Goal: Contribute content: Contribute content

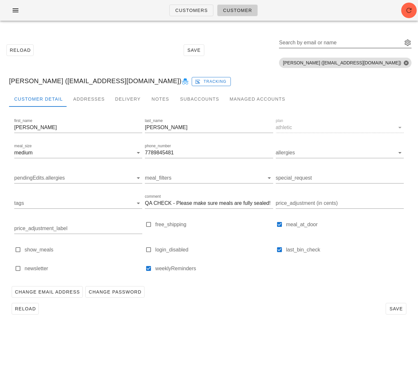
click at [348, 41] on div "Search by email or name" at bounding box center [340, 43] width 122 height 10
paste input "gordanapan@gmail.com"
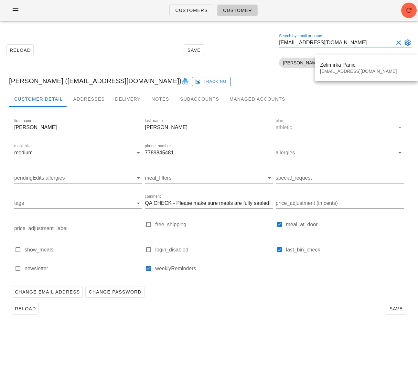
type input "gordanapan@gmail.com"
click at [335, 63] on div "Zelimirka Panic" at bounding box center [366, 65] width 93 height 6
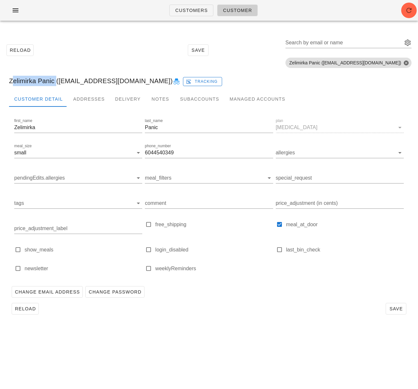
drag, startPoint x: 54, startPoint y: 81, endPoint x: 5, endPoint y: 78, distance: 49.6
click at [5, 78] on div "Zelimirka Panic (gordanapan@gmail.com) Tracking" at bounding box center [209, 81] width 411 height 21
copy div "Zelimirka Panic"
click at [350, 44] on input "Search by email or name" at bounding box center [344, 43] width 116 height 10
click at [347, 91] on div "Zelimirka Panic (gordanapan@gmail.com) Tracking" at bounding box center [209, 81] width 411 height 21
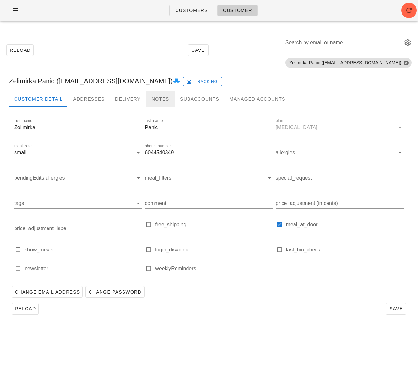
click at [151, 94] on div "Notes" at bounding box center [160, 99] width 29 height 16
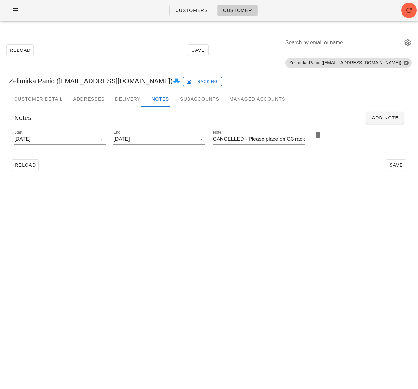
click at [217, 171] on div "Reload Save" at bounding box center [209, 165] width 400 height 17
drag, startPoint x: 55, startPoint y: 81, endPoint x: 8, endPoint y: 82, distance: 46.9
click at [8, 82] on div "Zelimirka Panic (gordanapan@gmail.com) Tracking" at bounding box center [209, 81] width 411 height 21
copy div "Zelimirka Panic"
click at [185, 6] on link "Customers" at bounding box center [192, 11] width 44 height 12
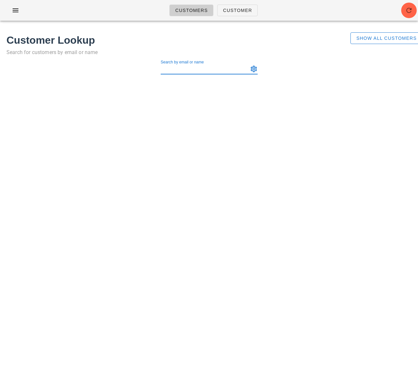
click at [198, 73] on input "Search by email or name" at bounding box center [204, 69] width 87 height 10
paste input "rachel@thehamptonsrestaurant.com"
type input "rachel@thehamptonsrestaurant.com"
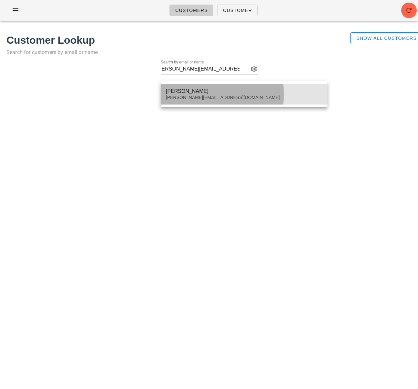
click at [249, 89] on div "Rachel Chartrand" at bounding box center [244, 91] width 157 height 6
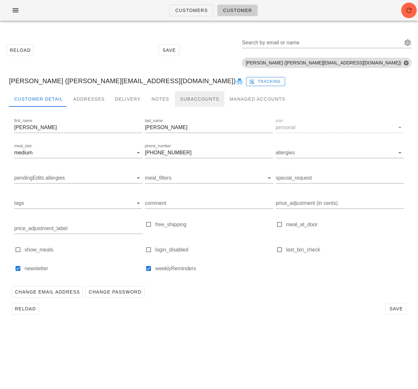
click at [197, 98] on div "Subaccounts" at bounding box center [200, 99] width 50 height 16
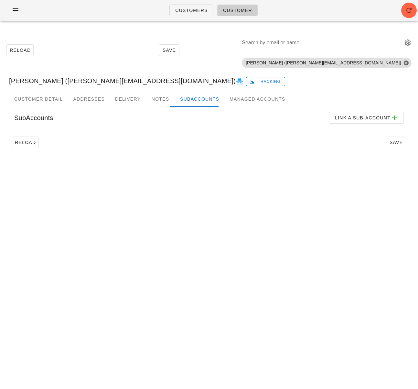
click at [300, 45] on input "Search by email or name" at bounding box center [322, 43] width 160 height 10
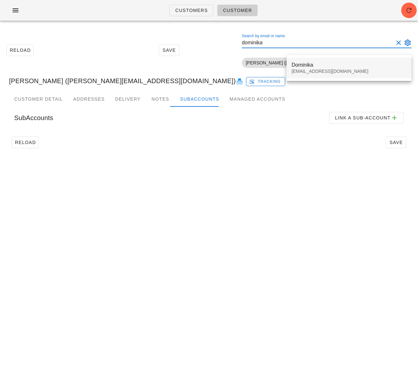
type input "dominika"
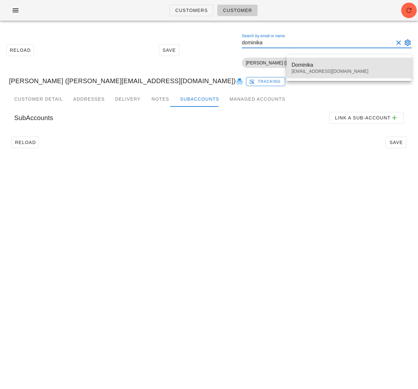
click at [314, 68] on div "Dominika influencer2@fedfedfed.com" at bounding box center [349, 68] width 115 height 20
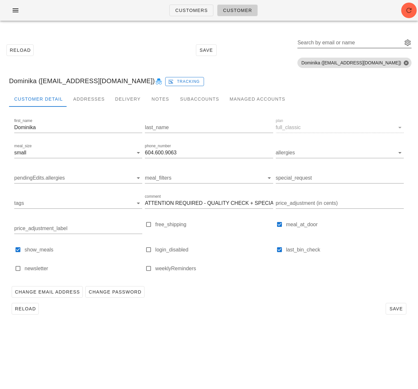
click at [356, 38] on div "Search by email or name" at bounding box center [350, 43] width 104 height 10
drag, startPoint x: 80, startPoint y: 82, endPoint x: 55, endPoint y: 81, distance: 24.6
click at [80, 82] on div "Dominika (influencer2@fedfedfed.com) Tracking" at bounding box center [209, 81] width 411 height 21
drag, startPoint x: 41, startPoint y: 81, endPoint x: 122, endPoint y: 83, distance: 80.9
click at [122, 83] on div "Dominika (influencer2@fedfedfed.com) Tracking" at bounding box center [209, 81] width 411 height 21
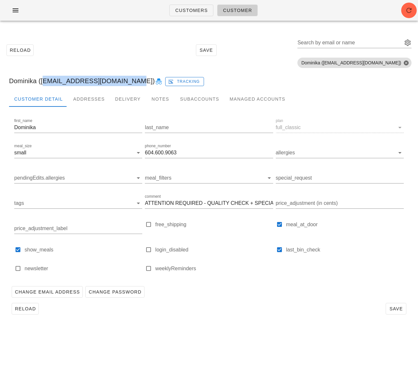
copy div "influencer2@fedfedfed.com"
click at [215, 291] on div "Change Email Address Change Password" at bounding box center [209, 291] width 400 height 17
click at [134, 38] on div "Reload Save Search by email or name Include deleted accounts Include Shopify ac…" at bounding box center [209, 50] width 411 height 41
click at [248, 338] on div "Customers Customer Reload Save Search by email or name Include deleted accounts…" at bounding box center [209, 194] width 418 height 389
click at [181, 9] on span "Customers" at bounding box center [191, 10] width 33 height 5
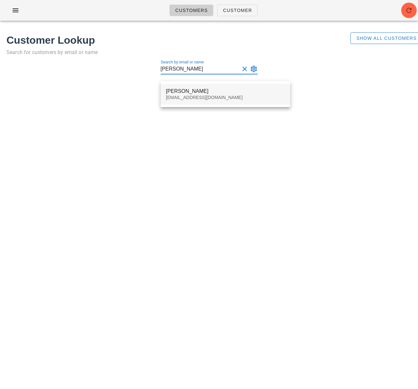
type input "rebecca d"
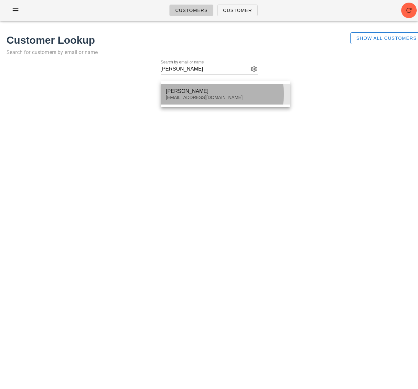
click at [217, 98] on div "beca.desmanche33@gmail.com" at bounding box center [225, 98] width 119 height 6
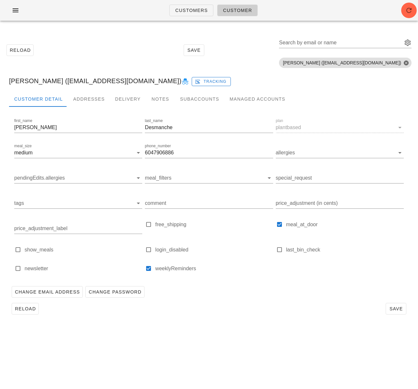
click at [55, 82] on div "Rebecca Desmanche (beca.desmanche33@gmail.com) Tracking" at bounding box center [209, 81] width 411 height 21
drag, startPoint x: 40, startPoint y: 81, endPoint x: 0, endPoint y: 81, distance: 40.1
click at [0, 81] on div "Reload Save Search by email or name Include deleted accounts Include Shopify ac…" at bounding box center [209, 176] width 418 height 300
copy div "Rebecca D"
click at [181, 38] on div "Reload Save Search by email or name Include deleted accounts Include Shopify ac…" at bounding box center [209, 50] width 411 height 41
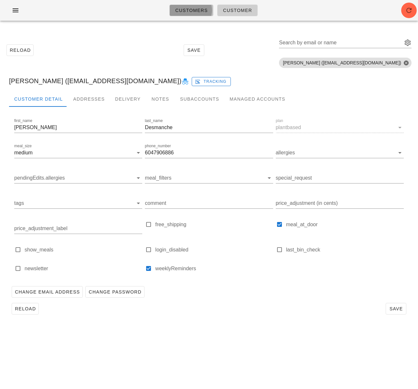
click at [193, 12] on span "Customers" at bounding box center [191, 10] width 33 height 5
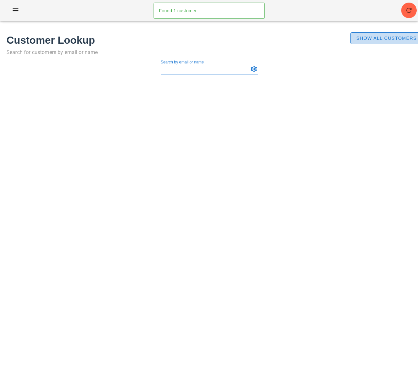
click at [368, 39] on span "Show All Customers" at bounding box center [386, 38] width 61 height 5
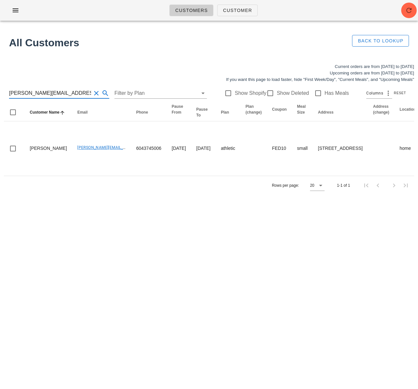
click at [74, 94] on input "samantha.haberl@gmail.com" at bounding box center [50, 93] width 82 height 10
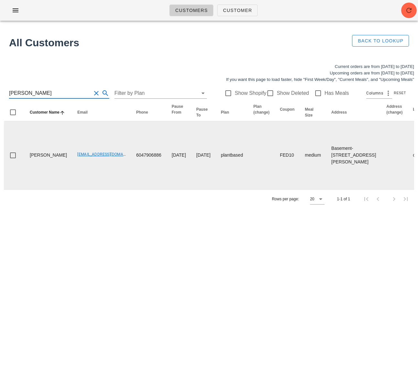
type input "Rebecca D"
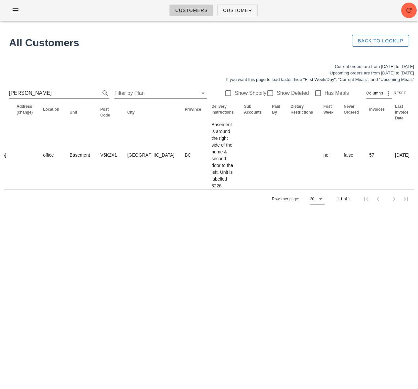
scroll to position [0, 428]
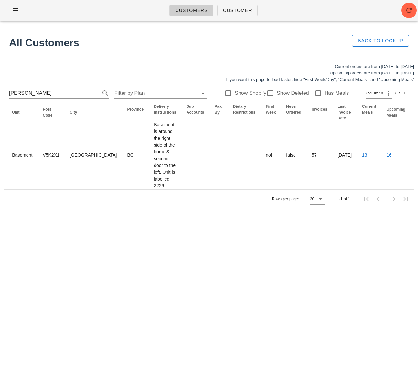
drag, startPoint x: 122, startPoint y: 186, endPoint x: 440, endPoint y: 167, distance: 319.2
click at [418, 167] on html "Customers Customer Found 1 customer All Customers Back to Lookup Current orders…" at bounding box center [209, 194] width 418 height 389
drag, startPoint x: 156, startPoint y: 223, endPoint x: 147, endPoint y: 216, distance: 11.1
click at [156, 212] on div "Current orders are from Sunday Aug 24 to Saturday Aug 30 Upcoming orders are fr…" at bounding box center [209, 136] width 418 height 153
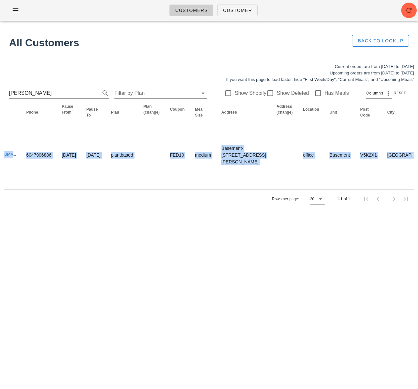
scroll to position [0, 0]
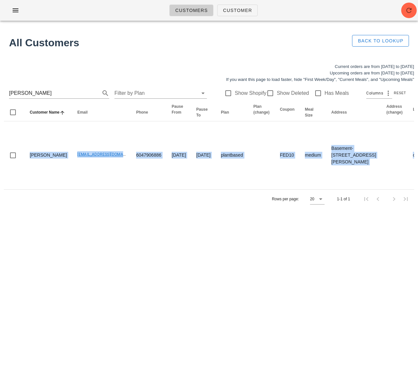
drag, startPoint x: 132, startPoint y: 174, endPoint x: -21, endPoint y: 161, distance: 153.6
click at [0, 161] on html "Customers Customer Found 1 customer All Customers Back to Lookup Current orders…" at bounding box center [209, 194] width 418 height 389
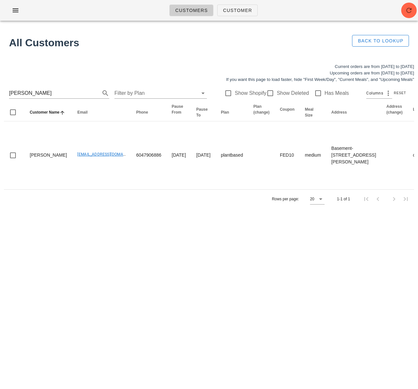
drag, startPoint x: 121, startPoint y: 230, endPoint x: 117, endPoint y: 227, distance: 5.4
click at [121, 230] on div "Customers Customer Found 1 customer All Customers Back to Lookup Current orders…" at bounding box center [209, 194] width 418 height 389
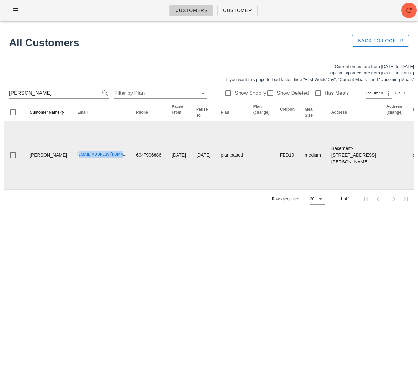
drag, startPoint x: 62, startPoint y: 164, endPoint x: 113, endPoint y: 164, distance: 51.4
click at [113, 164] on td "beca.desmanche33@gmail.com" at bounding box center [101, 155] width 59 height 68
copy link "beca.desmanche33@gmail.com"
drag, startPoint x: 56, startPoint y: 157, endPoint x: 64, endPoint y: 161, distance: 9.2
click at [57, 157] on td "Rebecca Desmanche" at bounding box center [49, 155] width 48 height 68
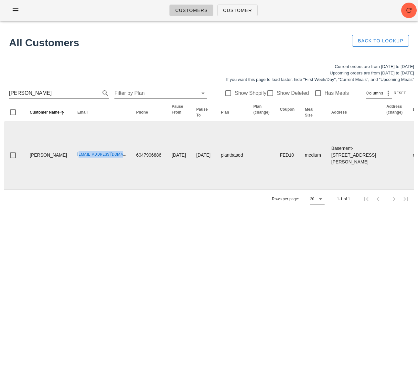
drag, startPoint x: 63, startPoint y: 162, endPoint x: 112, endPoint y: 166, distance: 48.7
click at [112, 166] on td "beca.desmanche33@gmail.com" at bounding box center [101, 155] width 59 height 68
copy link "beca.desmanche33@gma"
click at [76, 186] on td "beca.desmanche33@gmail.com" at bounding box center [101, 155] width 59 height 68
drag, startPoint x: 62, startPoint y: 164, endPoint x: 118, endPoint y: 166, distance: 56.3
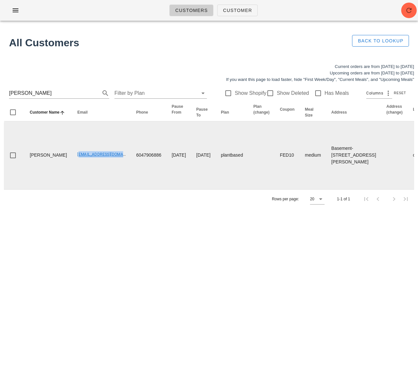
copy link "beca.desmanche33@gmail.com"
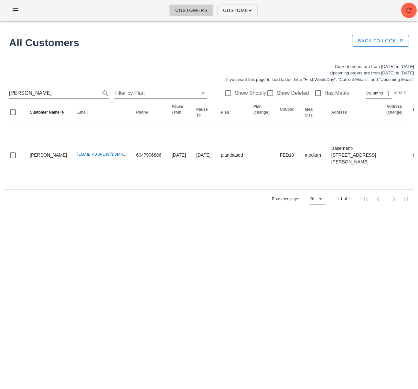
drag, startPoint x: 155, startPoint y: 237, endPoint x: 93, endPoint y: 224, distance: 62.8
click at [154, 236] on div "Customers Customer Found 1 customer All Customers Back to Lookup Current orders…" at bounding box center [209, 194] width 418 height 389
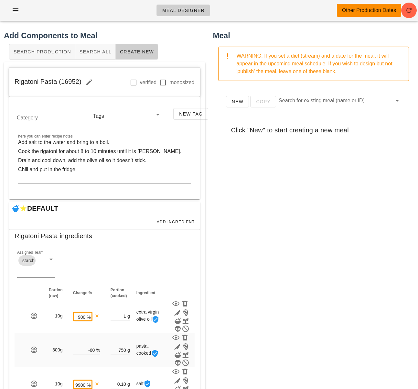
click at [281, 234] on div "New Copy Search for existing meal (name or ID) Click "New" to start creating a …" at bounding box center [314, 215] width 202 height 259
click at [69, 173] on textarea "Add salt to the water and bring to a boil. Cook the rigatoni for about 8 to 10 …" at bounding box center [104, 160] width 173 height 45
drag, startPoint x: 80, startPoint y: 79, endPoint x: 13, endPoint y: 80, distance: 67.6
click at [13, 80] on div "Rigatoni Pasta (16952) verified monosized" at bounding box center [104, 82] width 191 height 29
copy span "Rigatoni Pasta (16952)"
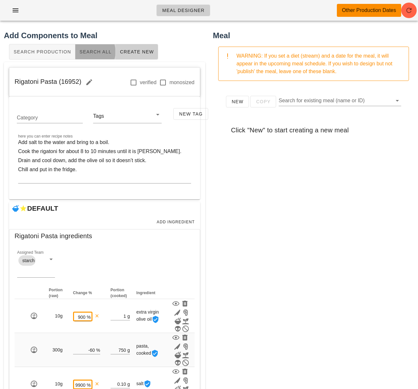
drag, startPoint x: 91, startPoint y: 52, endPoint x: 138, endPoint y: 56, distance: 47.4
click at [91, 52] on span "Search All" at bounding box center [95, 51] width 32 height 5
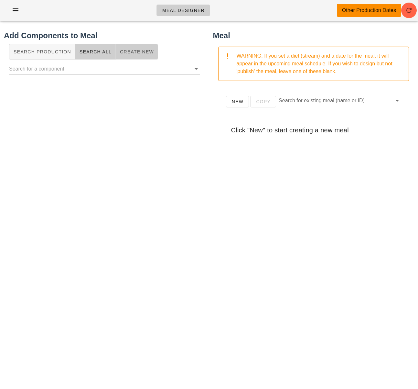
click at [140, 55] on button "Create New" at bounding box center [137, 52] width 42 height 16
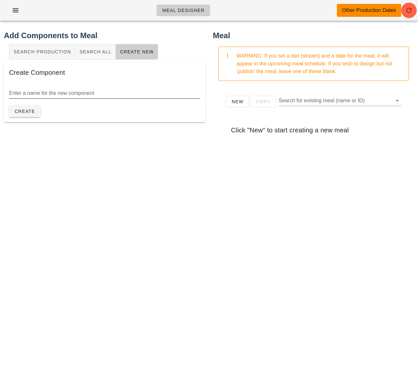
click at [82, 96] on input "Enter a name for the new component" at bounding box center [104, 93] width 191 height 10
click at [92, 166] on div "Add Components to Meal Search Production Search All Create New Create Component…" at bounding box center [104, 187] width 209 height 323
click at [76, 90] on div "Enter a name for the new component" at bounding box center [104, 93] width 191 height 10
paste input "Baked Vegan Rigatoni"
type input "Baked Vegan Rigatoni"
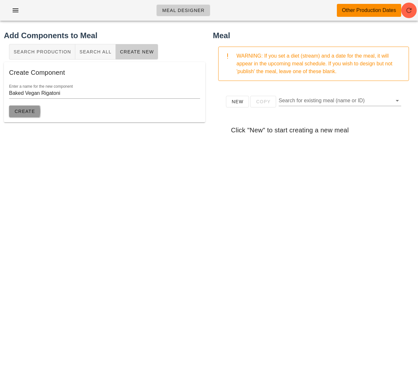
click at [28, 114] on button "Create" at bounding box center [24, 111] width 31 height 12
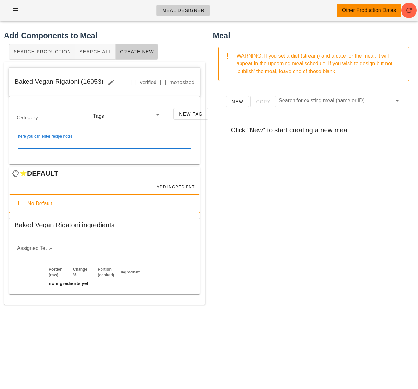
click at [106, 144] on textarea "here you can enter recipe notes" at bounding box center [104, 143] width 173 height 10
paste textarea "Mix all ingredients together except the cheese and parsley, place the ingredien…"
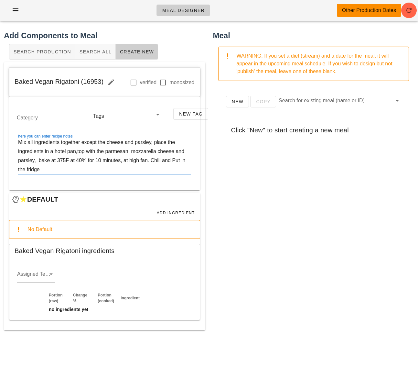
click at [157, 143] on textarea "Mix all ingredients together except the cheese and parsley, place the ingredien…" at bounding box center [104, 156] width 173 height 36
click at [101, 153] on textarea "Mix all ingredients together except the cheese and parsley Place the ingredient…" at bounding box center [104, 156] width 173 height 36
click at [68, 161] on textarea "Mix all ingredients together except the cheese and parsley Place the ingredient…" at bounding box center [104, 156] width 173 height 36
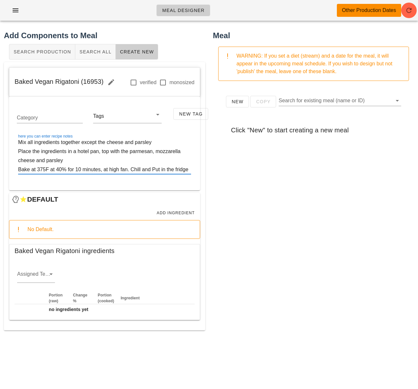
click at [131, 171] on textarea "Mix all ingredients together except the cheese and parsley Place the ingredient…" at bounding box center [104, 156] width 173 height 36
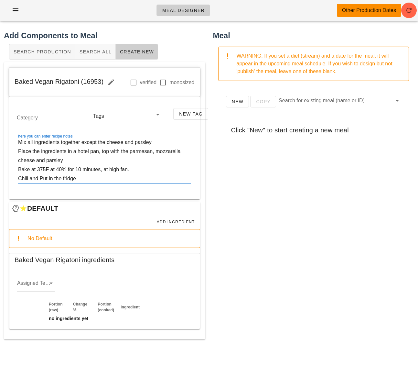
click at [42, 177] on textarea "Mix all ingredients together except the cheese and parsley Place the ingredient…" at bounding box center [104, 160] width 173 height 45
click at [82, 177] on textarea "Mix all ingredients together except the cheese and parsley Place the ingredient…" at bounding box center [104, 160] width 173 height 45
drag, startPoint x: 72, startPoint y: 160, endPoint x: 136, endPoint y: 153, distance: 64.1
click at [72, 160] on textarea "Mix all ingredients together except the cheese and parsley Place the ingredient…" at bounding box center [104, 160] width 173 height 45
click at [157, 140] on textarea "Mix all ingredients together except the cheese and parsley Place the ingredient…" at bounding box center [104, 160] width 173 height 45
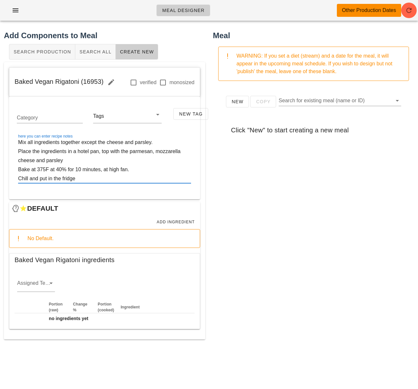
click at [107, 158] on textarea "Mix all ingredients together except the cheese and parsley. Place the ingredien…" at bounding box center [104, 160] width 173 height 45
click at [104, 178] on textarea "Mix all ingredients together except the cheese and parsley. Place the ingredien…" at bounding box center [104, 160] width 173 height 45
type textarea "Mix all ingredients together except the cheese and parsley. Place the ingredien…"
click at [39, 290] on input "Assigned Team" at bounding box center [31, 285] width 28 height 10
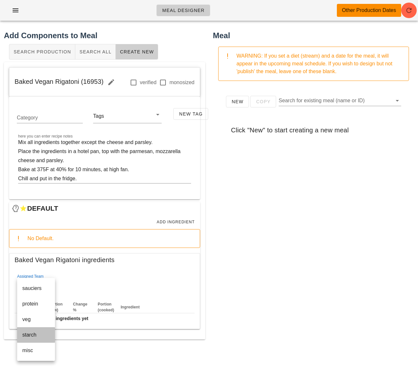
click at [41, 333] on div "starch" at bounding box center [36, 335] width 28 height 6
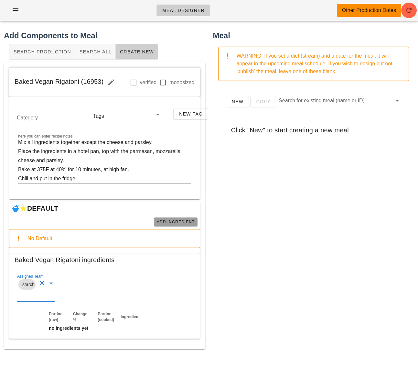
click at [177, 221] on span "Add Ingredient" at bounding box center [176, 222] width 39 height 5
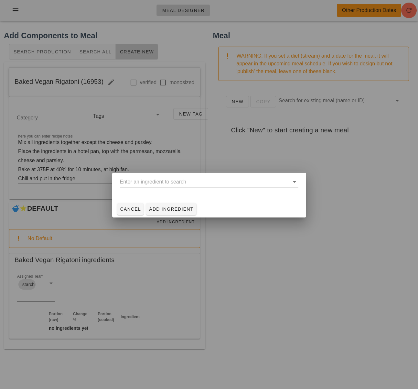
click at [173, 182] on input "text" at bounding box center [205, 182] width 170 height 10
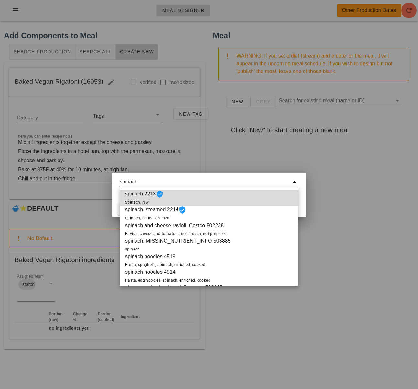
click at [168, 195] on div "spinach 2213 Spinach, raw" at bounding box center [209, 198] width 179 height 16
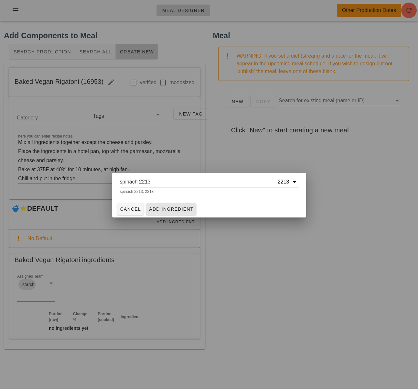
type input "spinach 2213"
click at [165, 206] on span "Add Ingredient" at bounding box center [171, 208] width 45 height 5
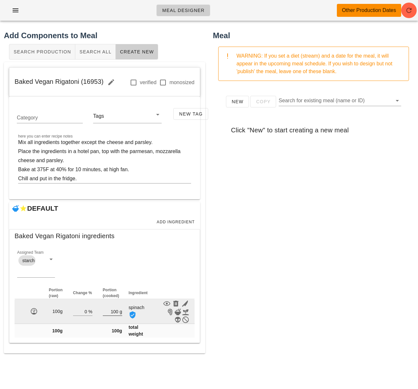
click at [115, 312] on input "100" at bounding box center [111, 311] width 16 height 8
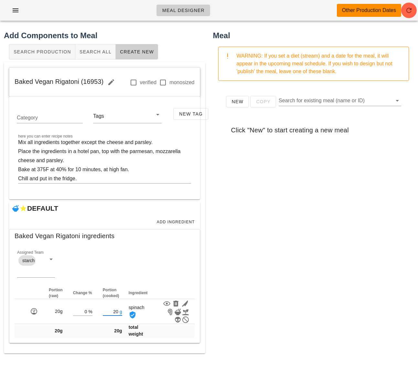
type input "20"
click at [254, 305] on div "New Copy Search for existing meal (name or ID) Click "New" to start creating a …" at bounding box center [314, 215] width 202 height 259
click at [172, 221] on span "Add Ingredient" at bounding box center [176, 222] width 39 height 5
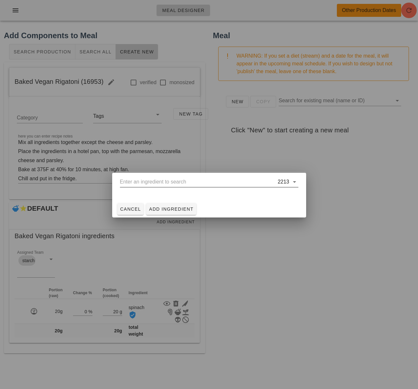
click at [175, 182] on input "text" at bounding box center [198, 182] width 157 height 10
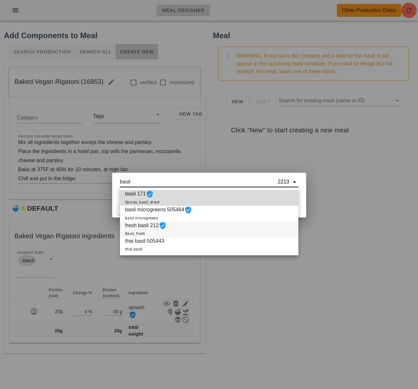
click at [172, 226] on div "fresh basil 212 Basil, fresh" at bounding box center [209, 230] width 179 height 16
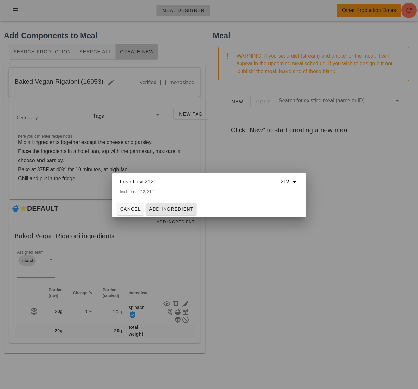
type input "fresh basil 212"
click at [171, 209] on span "Add Ingredient" at bounding box center [171, 208] width 45 height 5
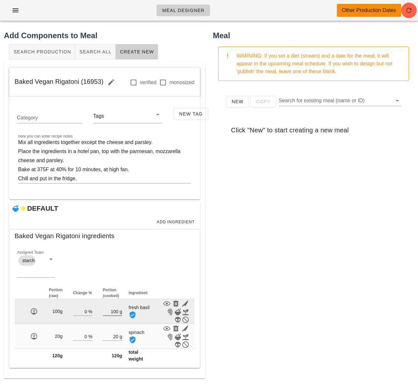
click at [117, 311] on input "100" at bounding box center [111, 311] width 16 height 8
type input "1"
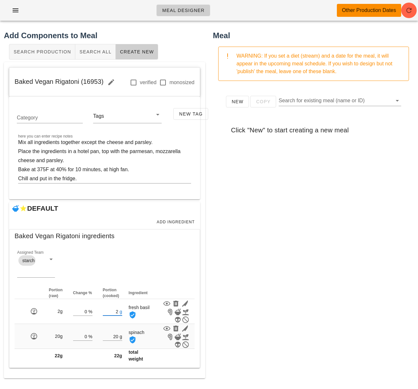
type input "2"
click at [255, 297] on div "New Copy Search for existing meal (name or ID) Click "New" to start creating a …" at bounding box center [314, 215] width 202 height 259
click at [182, 221] on span "Add Ingredient" at bounding box center [176, 222] width 39 height 5
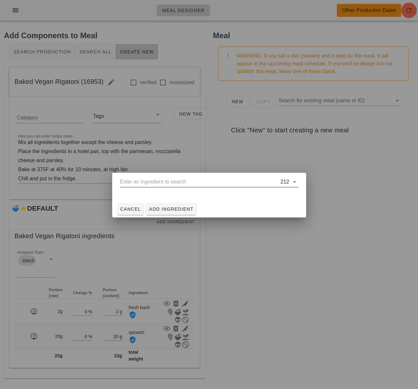
click at [224, 180] on input "text" at bounding box center [200, 182] width 160 height 10
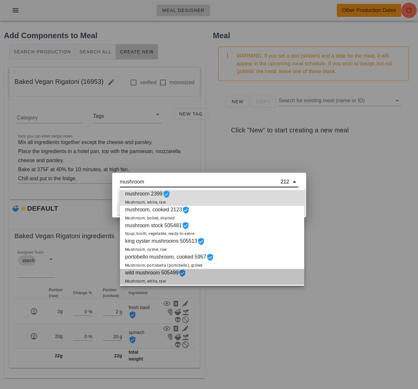
click at [184, 277] on icon at bounding box center [183, 273] width 8 height 8
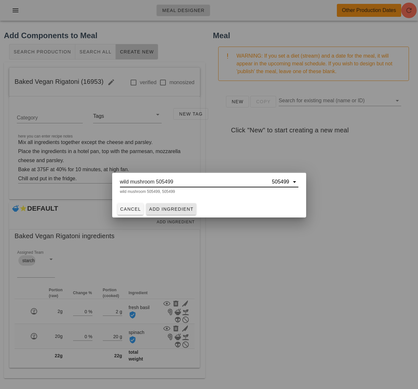
type input "wild mushroom 505499"
click at [175, 212] on span "Add Ingredient" at bounding box center [171, 208] width 45 height 5
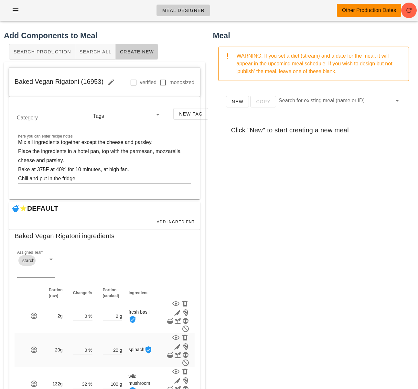
drag, startPoint x: 278, startPoint y: 343, endPoint x: 225, endPoint y: 345, distance: 52.8
click at [277, 343] on div "New Copy Search for existing meal (name or ID) Click "New" to start creating a …" at bounding box center [314, 215] width 202 height 259
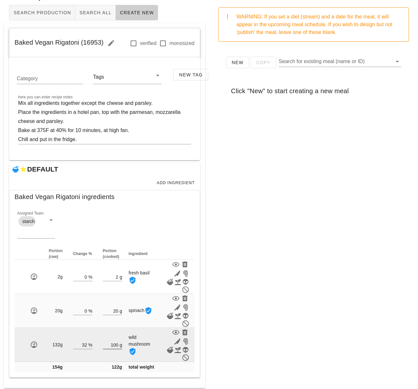
scroll to position [42, 0]
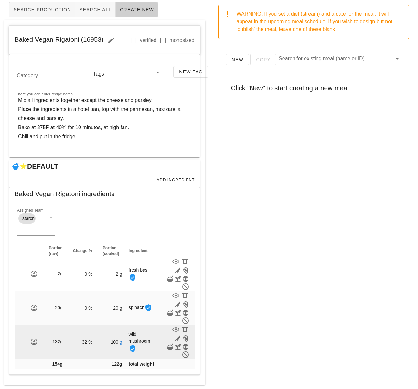
click at [114, 343] on input "100" at bounding box center [111, 341] width 16 height 8
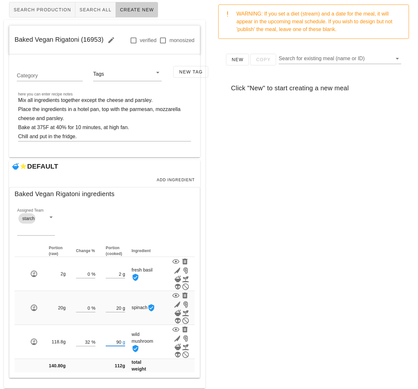
type input "90"
click at [259, 322] on div "Meal WARNING: If you set a diet (stream) and a date for the meal, it will appea…" at bounding box center [313, 188] width 209 height 408
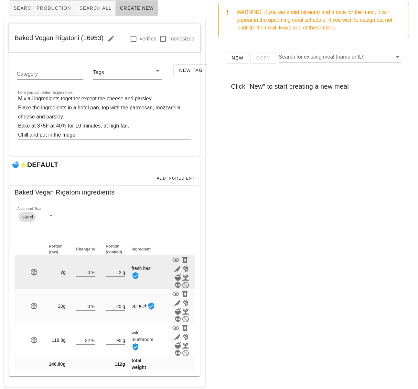
scroll to position [45, 0]
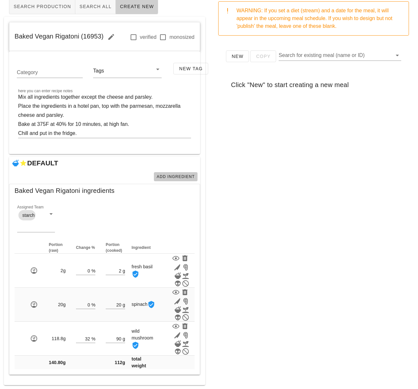
click at [173, 173] on button "Add Ingredient" at bounding box center [176, 176] width 44 height 9
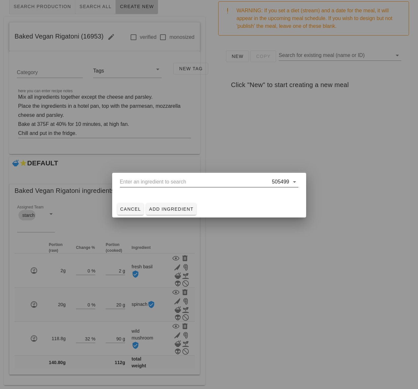
click at [185, 182] on input "text" at bounding box center [195, 182] width 151 height 10
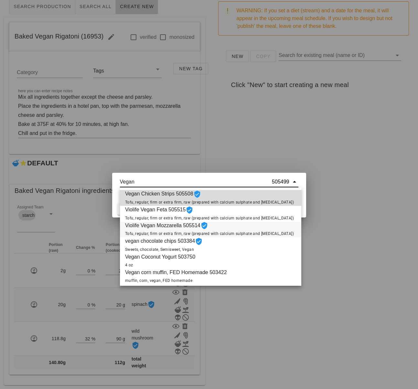
click at [181, 230] on span "Violife Vegan Mozzarella 505514 Tofu, regular, firm or extra firm, raw (prepare…" at bounding box center [209, 230] width 169 height 16
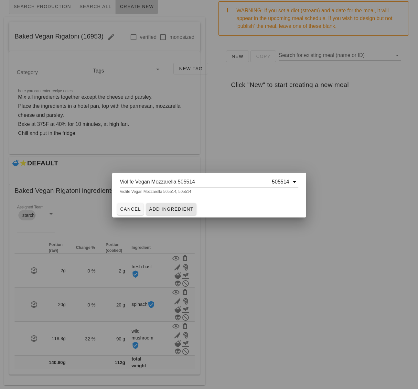
type input "Violife Vegan Mozzarella 505514"
click at [161, 207] on span "Add Ingredient" at bounding box center [171, 208] width 45 height 5
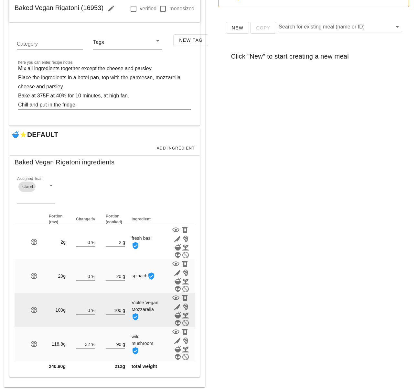
scroll to position [76, 0]
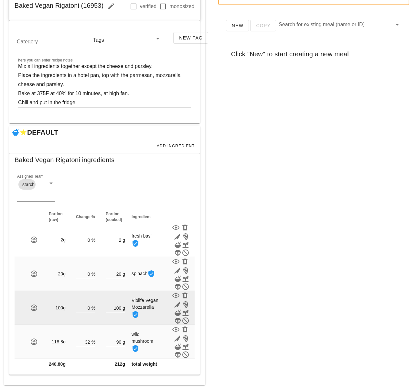
click at [119, 308] on input "100" at bounding box center [114, 307] width 16 height 8
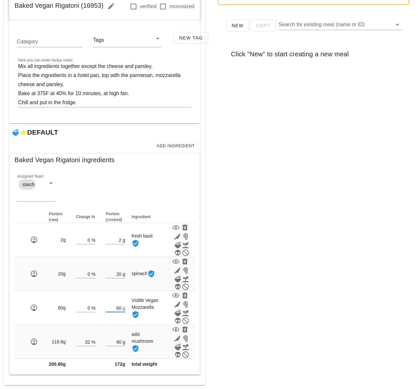
type input "60"
click at [248, 312] on div "Meal WARNING: If you set a diet (stream) and a date for the meal, it will appea…" at bounding box center [313, 169] width 209 height 439
click at [182, 144] on span "Add Ingredient" at bounding box center [176, 146] width 39 height 5
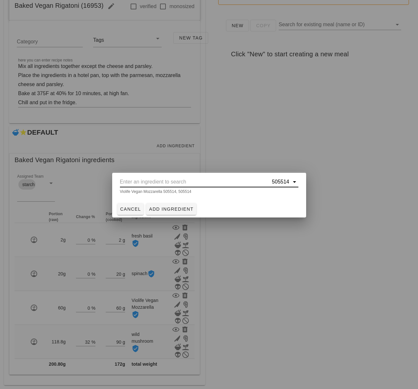
click at [184, 183] on input "text" at bounding box center [195, 182] width 151 height 10
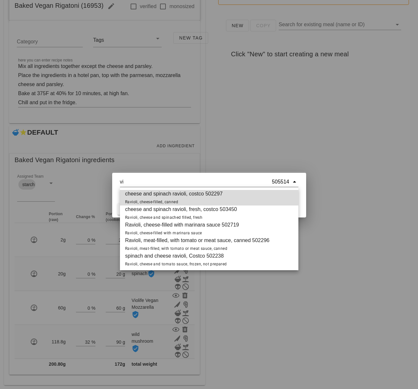
type input "v"
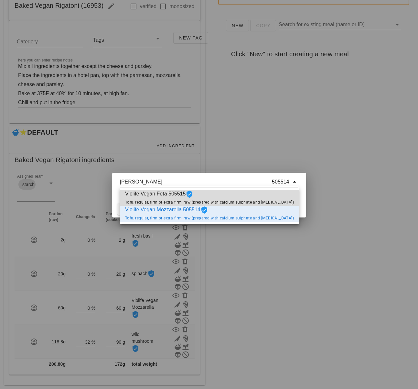
click at [175, 195] on span "Violife Vegan Feta 505515 Tofu, regular, firm or extra firm, raw (prepared with…" at bounding box center [209, 198] width 169 height 16
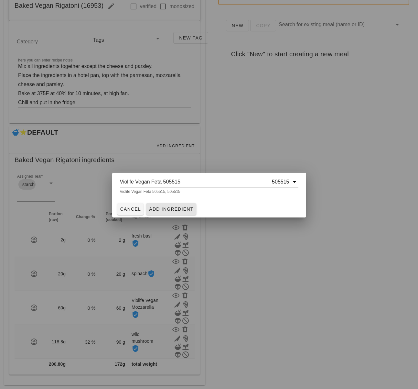
type input "Violife Vegan Feta 505515"
click at [165, 209] on span "Add Ingredient" at bounding box center [171, 208] width 45 height 5
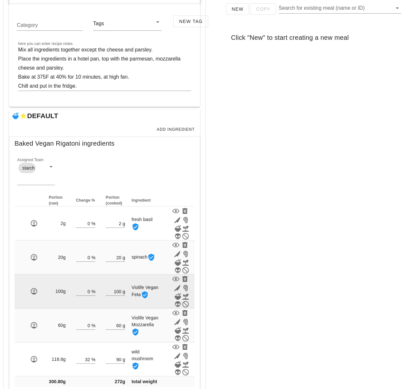
scroll to position [104, 0]
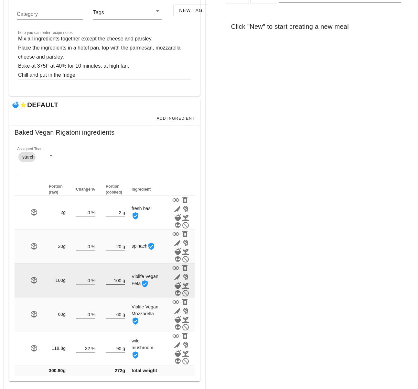
click at [121, 281] on input "100" at bounding box center [114, 280] width 16 height 8
type input "1"
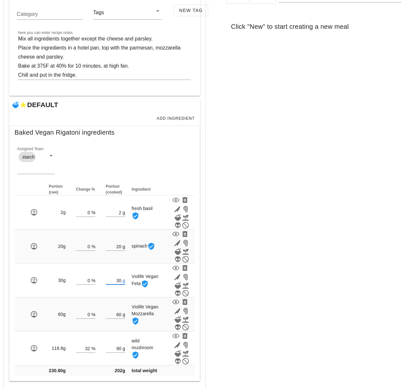
type input "30"
click at [282, 291] on div "Meal WARNING: If you set a diet (stream) and a date for the meal, it will appea…" at bounding box center [313, 158] width 209 height 473
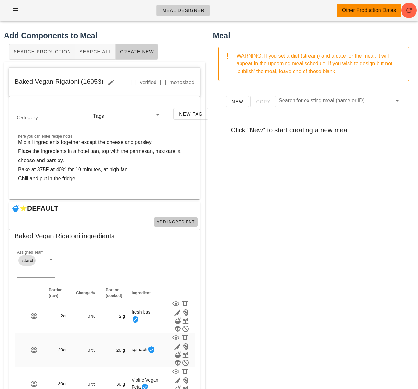
click at [179, 223] on span "Add Ingredient" at bounding box center [176, 222] width 39 height 5
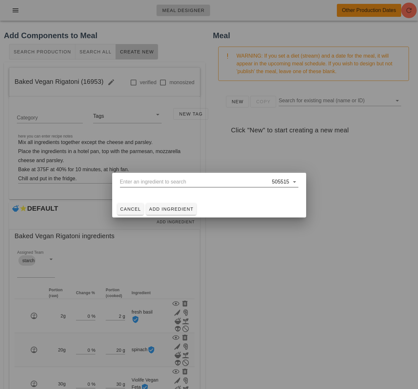
drag, startPoint x: 182, startPoint y: 185, endPoint x: 183, endPoint y: 188, distance: 3.5
click at [182, 185] on input "text" at bounding box center [195, 182] width 151 height 10
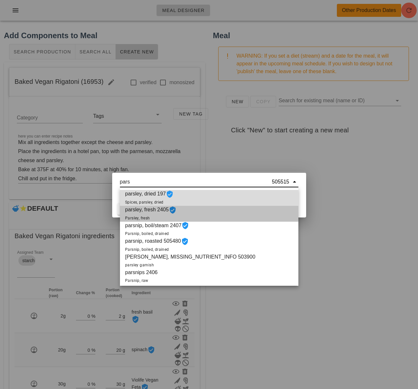
click at [180, 206] on div "parsley, fresh 2405 Parsley, fresh" at bounding box center [209, 214] width 179 height 16
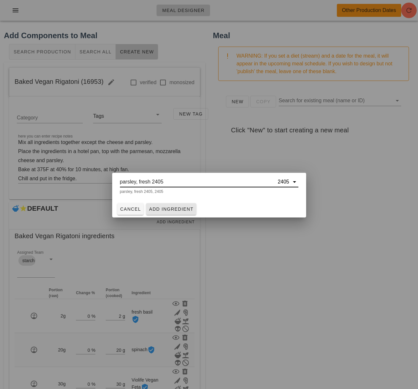
type input "parsley, fresh 2405"
click at [174, 210] on span "Add Ingredient" at bounding box center [171, 208] width 45 height 5
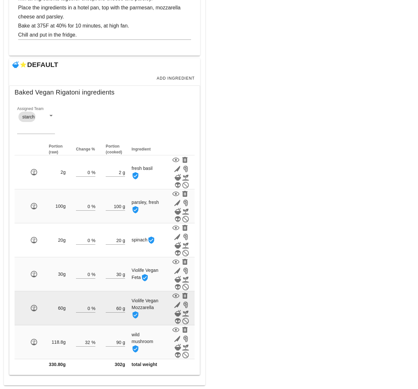
scroll to position [144, 0]
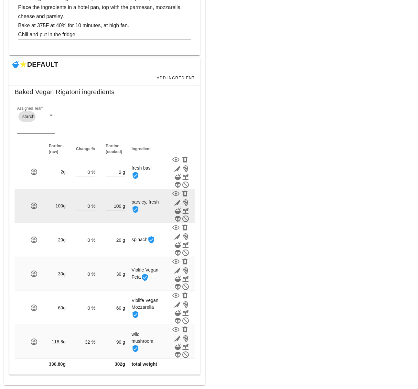
click at [121, 205] on input "100" at bounding box center [114, 206] width 16 height 8
type input "1"
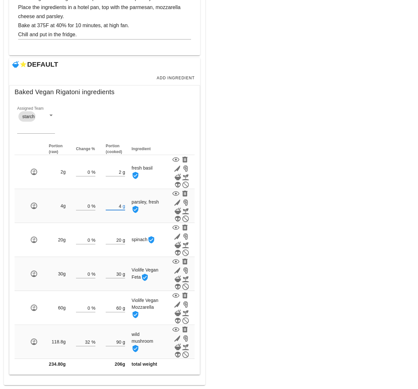
type input "4"
click at [242, 202] on div "Meal WARNING: If you set a diet (stream) and a date for the meal, it will appea…" at bounding box center [313, 135] width 209 height 507
click at [177, 75] on button "Add Ingredient" at bounding box center [176, 77] width 44 height 9
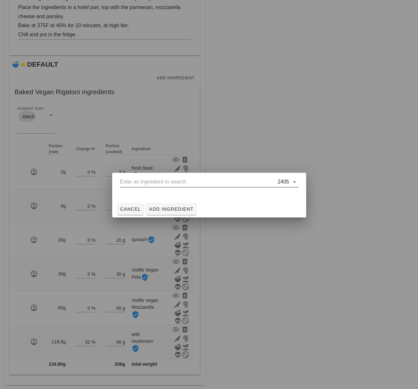
click at [162, 181] on input "text" at bounding box center [198, 182] width 157 height 10
type input "."
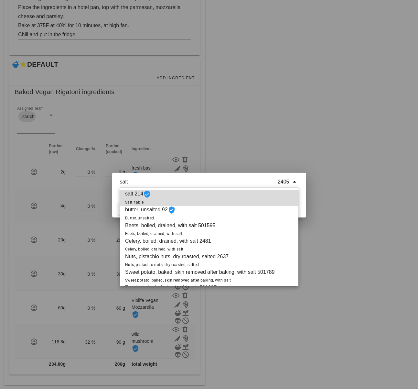
click at [167, 198] on div "salt 214 Salt, table" at bounding box center [209, 198] width 179 height 16
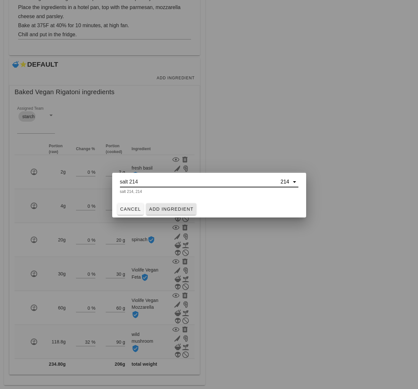
type input "salt 214"
click at [170, 209] on span "Add Ingredient" at bounding box center [171, 208] width 45 height 5
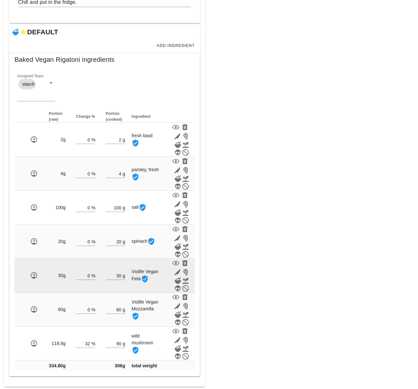
scroll to position [178, 0]
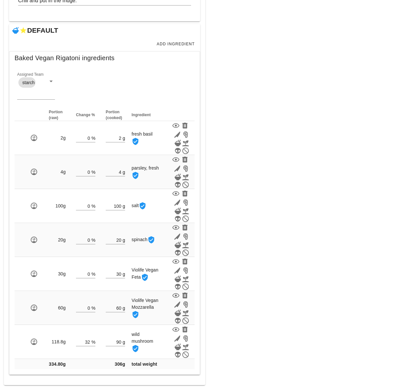
drag, startPoint x: 292, startPoint y: 288, endPoint x: 298, endPoint y: 293, distance: 7.8
click at [292, 288] on div "Meal WARNING: If you set a diet (stream) and a date for the meal, it will appea…" at bounding box center [313, 118] width 209 height 541
click at [279, 164] on div "New Copy Search for existing meal (name or ID) Click "New" to start creating a …" at bounding box center [314, 37] width 202 height 259
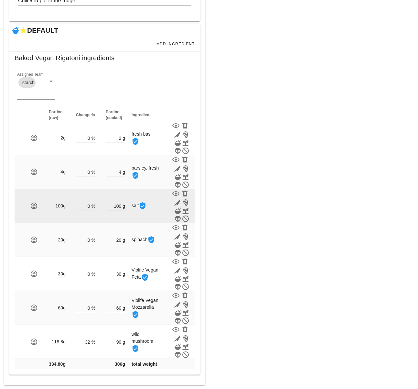
click at [121, 206] on input "100" at bounding box center [114, 206] width 16 height 8
type input "1"
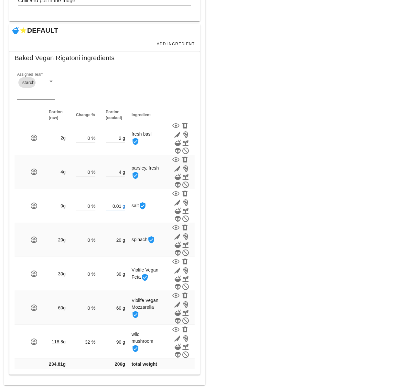
type input "0.01"
click at [322, 200] on div "Meal WARNING: If you set a diet (stream) and a date for the meal, it will appea…" at bounding box center [313, 118] width 209 height 541
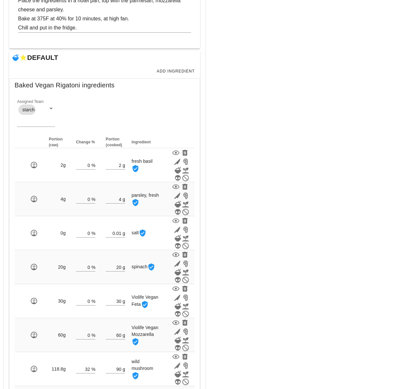
scroll to position [155, 0]
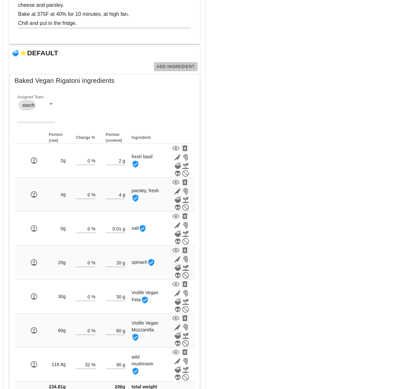
click at [190, 63] on button "Add Ingredient" at bounding box center [176, 66] width 44 height 9
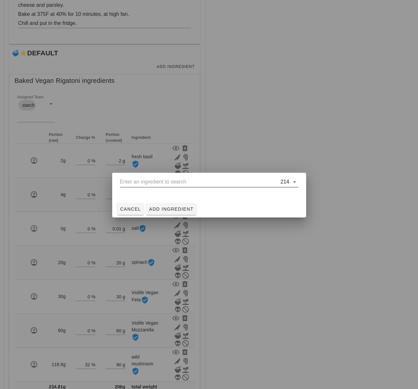
click at [171, 183] on input "text" at bounding box center [200, 182] width 160 height 10
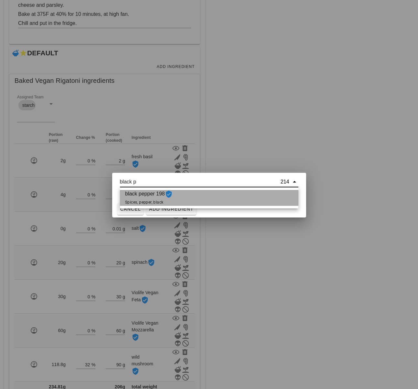
click at [189, 198] on div "black pepper 198 Spices, pepper, black" at bounding box center [209, 198] width 179 height 16
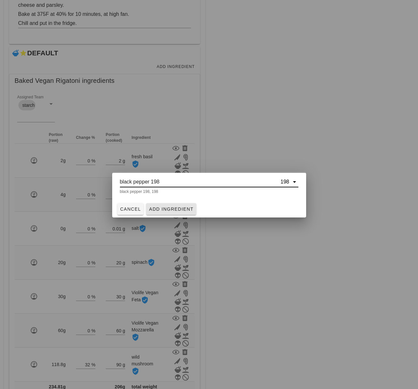
type input "black pepper 198"
click at [171, 213] on button "Add Ingredient" at bounding box center [171, 209] width 50 height 12
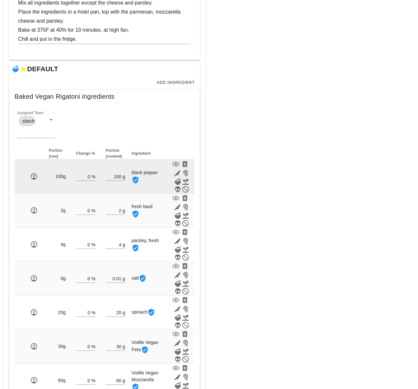
scroll to position [142, 0]
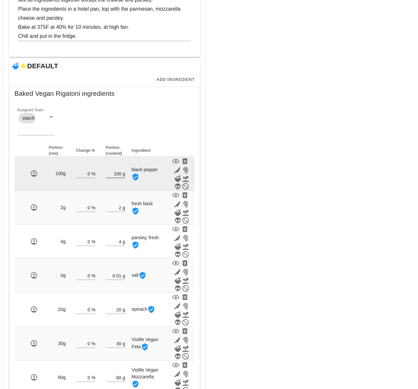
click at [121, 173] on input "100" at bounding box center [114, 173] width 16 height 8
type input "1"
type input "-0"
click at [121, 175] on input "0.1" at bounding box center [114, 173] width 16 height 8
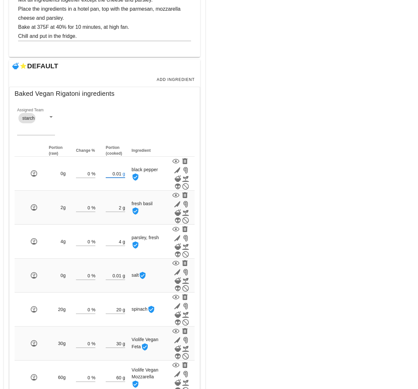
type input "0.01"
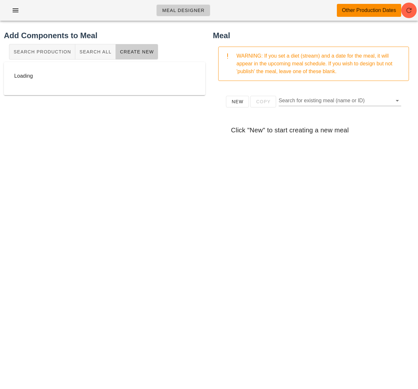
scroll to position [0, 0]
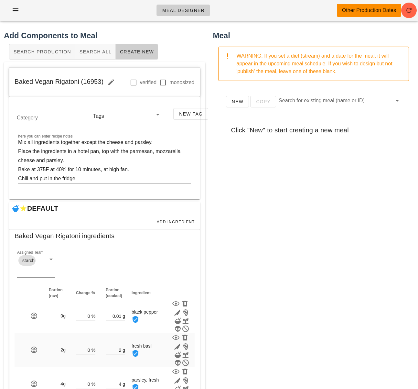
click at [253, 204] on div "New Copy Search for existing meal (name or ID) Click "New" to start creating a …" at bounding box center [314, 215] width 202 height 259
click at [263, 236] on div "New Copy Search for existing meal (name or ID) Click "New" to start creating a …" at bounding box center [314, 215] width 202 height 259
click at [96, 54] on span "Search All" at bounding box center [95, 51] width 32 height 5
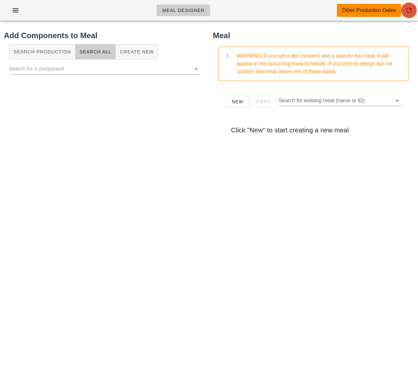
click at [412, 8] on icon "button" at bounding box center [409, 10] width 8 height 8
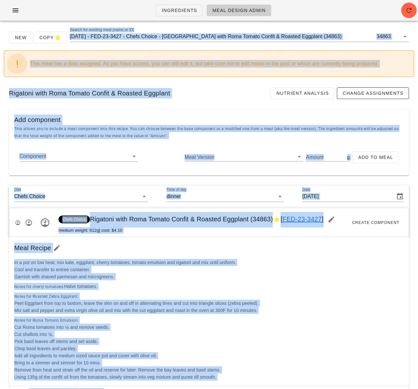
drag, startPoint x: 164, startPoint y: 29, endPoint x: 148, endPoint y: 15, distance: 21.1
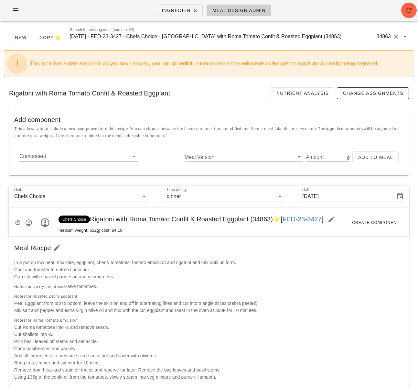
click at [144, 38] on input "2025-07-06 - FED-23-3427 - Chefs Choice - Rigatoni with Roma Tomato Confit & Ro…" at bounding box center [223, 36] width 306 height 10
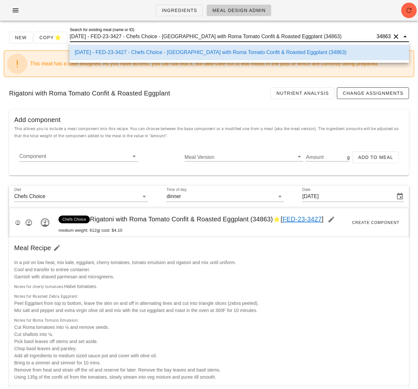
click at [144, 38] on input "2025-07-06 - FED-23-3427 - Chefs Choice - Rigatoni with Roma Tomato Confit & Ro…" at bounding box center [223, 36] width 306 height 10
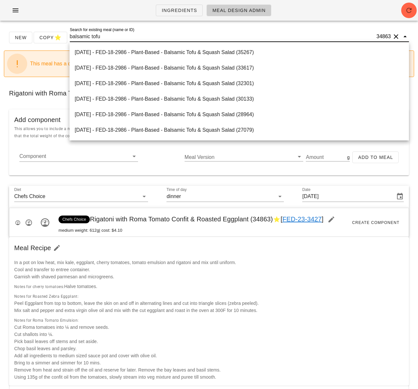
type input "balsamic tofu a"
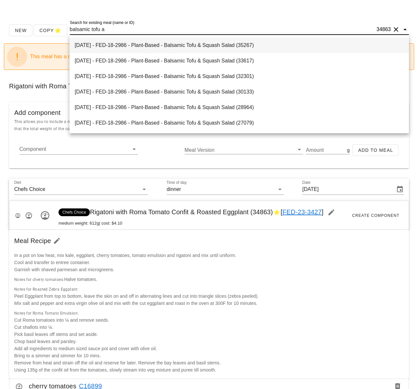
scroll to position [10, 0]
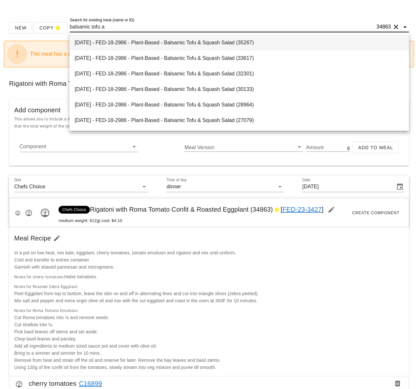
click at [155, 42] on div "[DATE] - FED-18-2986 - Plant-Based - Balsamic Tofu & Squash Salad (35267)" at bounding box center [239, 42] width 329 height 6
type input "[DATE]"
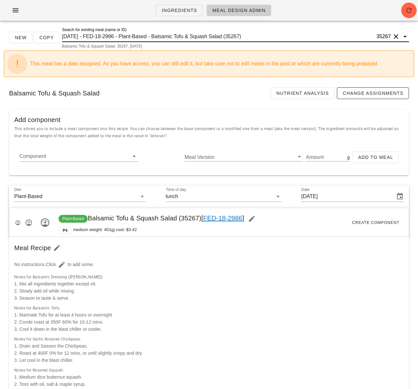
drag, startPoint x: 175, startPoint y: 35, endPoint x: 170, endPoint y: 36, distance: 5.6
click at [175, 35] on input "[DATE] - FED-18-2986 - Plant-Based - Balsamic Tofu & Squash Salad (35267)" at bounding box center [219, 36] width 314 height 10
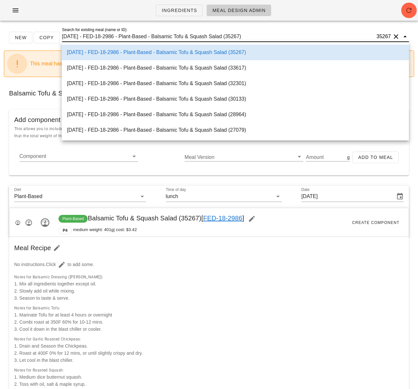
click at [170, 36] on input "[DATE] - FED-18-2986 - Plant-Based - Balsamic Tofu & Squash Salad (35267)" at bounding box center [219, 36] width 314 height 10
drag, startPoint x: 160, startPoint y: 38, endPoint x: 229, endPoint y: 36, distance: 69.3
click at [229, 36] on input "2025-08-26 - FED-18-2986 - Plant-Based - Balsamic Tofu & Squash Salad (35267)" at bounding box center [219, 36] width 314 height 10
click at [233, 36] on input "2025-08-26 - FED-18-2986 - Plant-Based - Balsamic Tofu & Squash Salad (35267)" at bounding box center [219, 36] width 314 height 10
drag, startPoint x: 254, startPoint y: 36, endPoint x: 70, endPoint y: 28, distance: 184.2
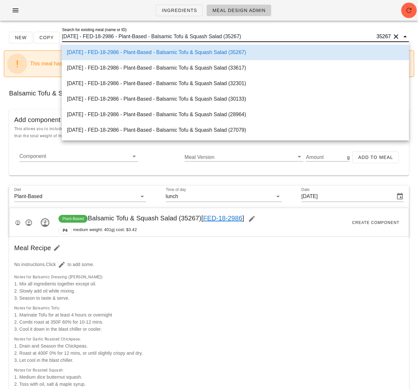
click at [70, 31] on div "Search for existing meal (name or ID) 2025-08-26 - FED-18-2986 - Plant-Based - …" at bounding box center [235, 36] width 347 height 10
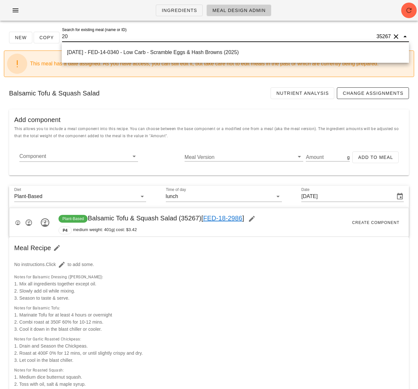
type input "2"
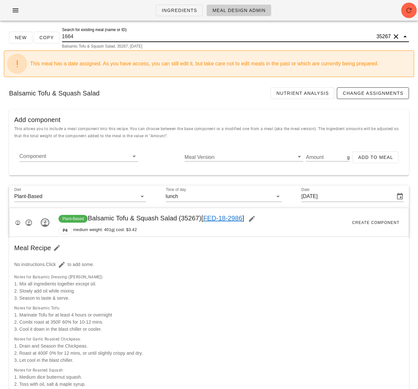
type input "16642"
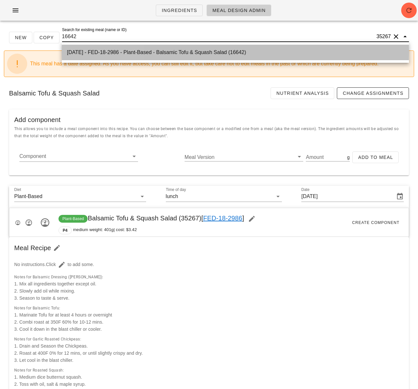
click at [138, 54] on div "2022-03-15 - FED-18-2986 - Plant-Based - Balsamic Tofu & Squash Salad (16642)" at bounding box center [235, 52] width 337 height 6
type input "Tuesday Mar 15, 2022"
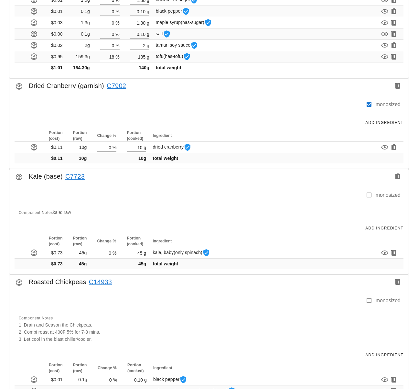
scroll to position [834, 0]
drag, startPoint x: 88, startPoint y: 174, endPoint x: 65, endPoint y: 176, distance: 23.7
click at [65, 176] on div "Kale (base) C7723" at bounding box center [209, 178] width 400 height 18
click at [59, 182] on div "Kale (base) C7723" at bounding box center [209, 178] width 400 height 18
drag, startPoint x: 29, startPoint y: 176, endPoint x: 61, endPoint y: 175, distance: 31.7
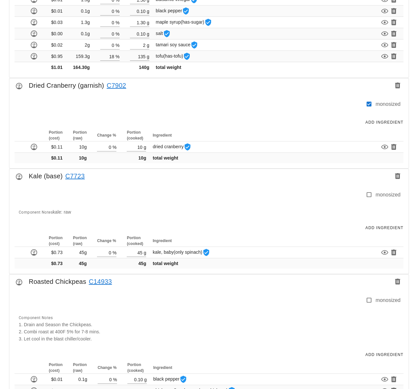
click at [61, 175] on div "Kale (base) C7723" at bounding box center [209, 178] width 400 height 18
copy div "Kale (base)"
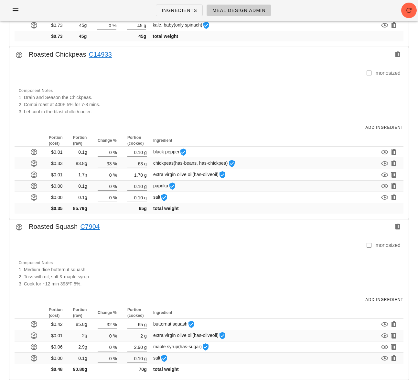
scroll to position [0, 0]
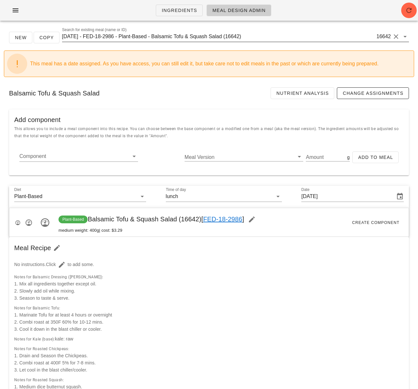
click at [159, 39] on input "[DATE] - FED-18-2986 - Plant-Based - Balsamic Tofu & Squash Salad (16642)" at bounding box center [219, 36] width 314 height 10
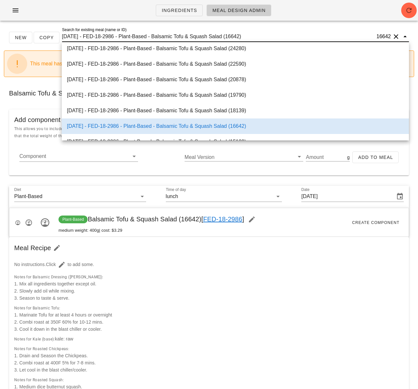
click at [159, 39] on input "[DATE] - FED-18-2986 - Plant-Based - Balsamic Tofu & Squash Salad (16642)" at bounding box center [219, 36] width 314 height 10
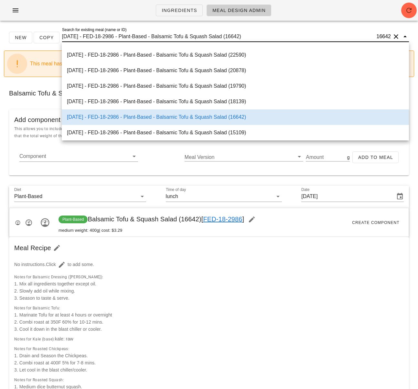
drag, startPoint x: 160, startPoint y: 37, endPoint x: 82, endPoint y: 33, distance: 78.7
click at [82, 32] on input "[DATE] - FED-18-2986 - Plant-Based - Balsamic Tofu & Squash Salad (16642)" at bounding box center [219, 36] width 314 height 10
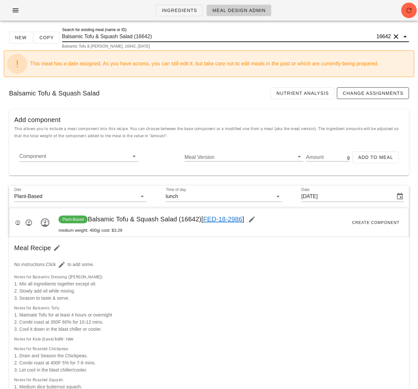
scroll to position [0, 0]
drag, startPoint x: 153, startPoint y: 39, endPoint x: 131, endPoint y: 37, distance: 21.8
click at [131, 37] on input "Balsamic Tofu & Squash Salad (16642)" at bounding box center [219, 36] width 314 height 10
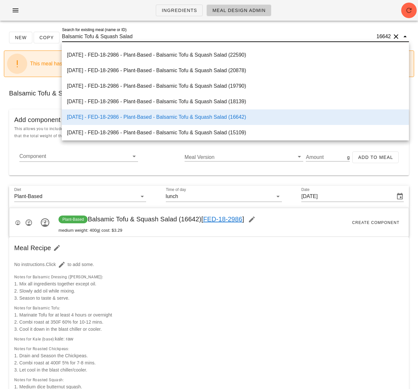
type input "Balsamic Tofu & Squash Salad"
type input "Tuesday Aug 26, 2025"
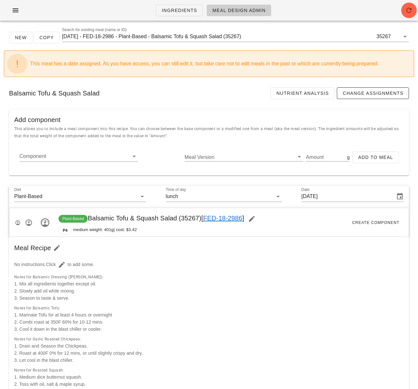
scroll to position [2, 0]
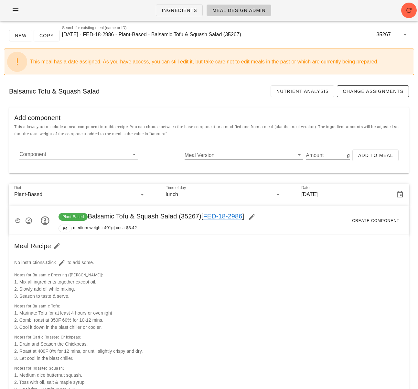
click at [192, 252] on div "Meal Recipe" at bounding box center [209, 246] width 400 height 22
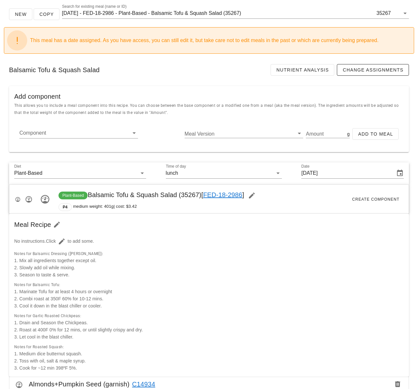
scroll to position [28, 0]
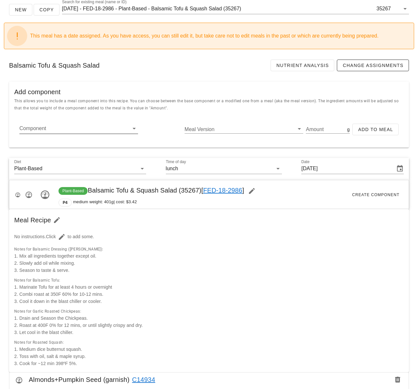
click at [87, 130] on input "Component" at bounding box center [73, 128] width 108 height 10
paste input "w"
type input "w"
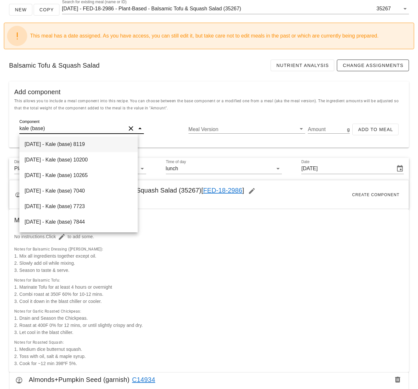
click at [85, 145] on div "[DATE] - Kale (base) 8119" at bounding box center [78, 145] width 118 height 16
type input "Kale (base)"
type input "0"
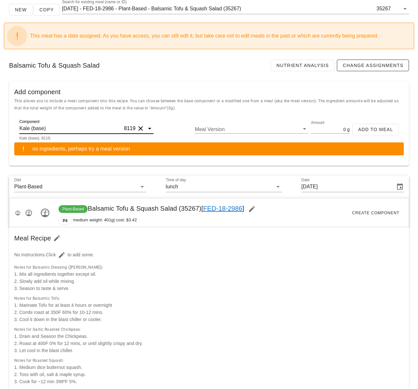
click at [63, 128] on input "Kale (base)" at bounding box center [71, 128] width 104 height 10
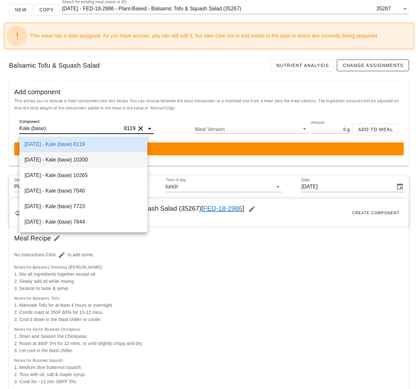
click at [80, 160] on div "[DATE] - Kale (base) 10200" at bounding box center [83, 160] width 128 height 16
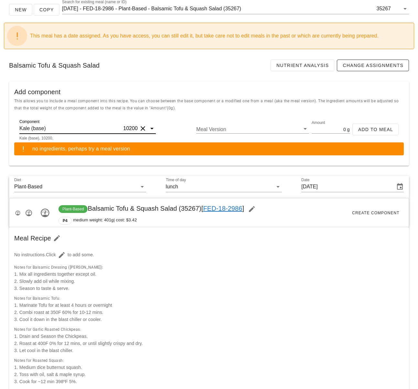
click at [66, 128] on input "Kale (base)" at bounding box center [70, 128] width 103 height 10
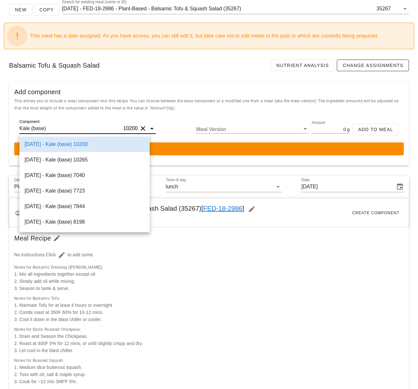
type input "Kale (base)"
click at [227, 6] on input "2025-08-26 - FED-18-2986 - Plant-Based - Balsamic Tofu & Squash Salad (35267)" at bounding box center [219, 9] width 314 height 10
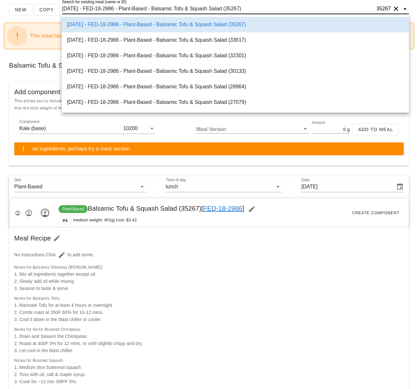
click at [227, 6] on input "2025-08-26 - FED-18-2986 - Plant-Based - Balsamic Tofu & Squash Salad (35267)" at bounding box center [219, 9] width 314 height 10
paste input "16642"
type input "16642"
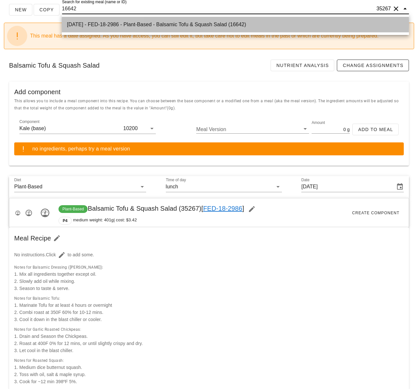
click at [184, 28] on div "2022-03-15 - FED-18-2986 - Plant-Based - Balsamic Tofu & Squash Salad (16642)" at bounding box center [235, 24] width 337 height 6
type input "Tuesday Mar 15, 2022"
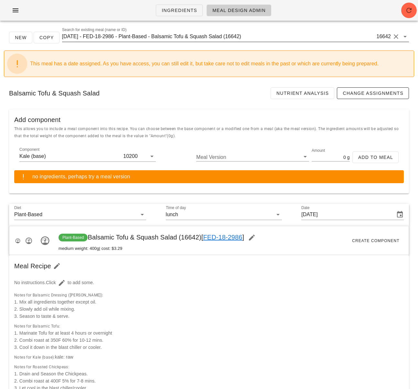
click at [168, 37] on input "2022-03-15 - FED-18-2986 - Plant-Based - Balsamic Tofu & Squash Salad (16642)" at bounding box center [219, 36] width 314 height 10
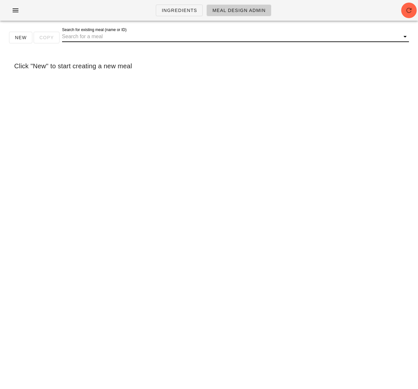
click at [158, 38] on input "Search for existing meal (name or ID)" at bounding box center [230, 36] width 337 height 10
click at [132, 36] on input "Search for existing meal (name or ID)" at bounding box center [230, 36] width 337 height 10
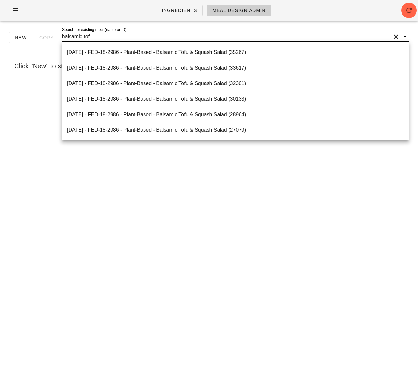
type input "balsamic tofu"
click at [69, 50] on div "2025-08-26 - FED-18-2986 - Plant-Based - Balsamic Tofu & Squash Salad (35267)" at bounding box center [235, 52] width 337 height 6
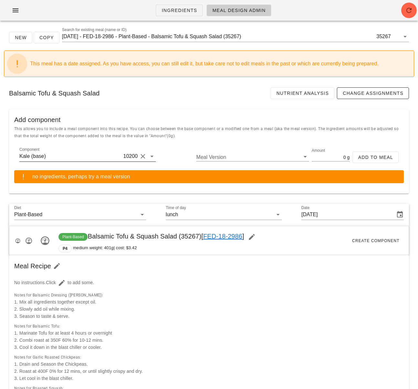
click at [83, 158] on input "Kale (base)" at bounding box center [70, 156] width 103 height 10
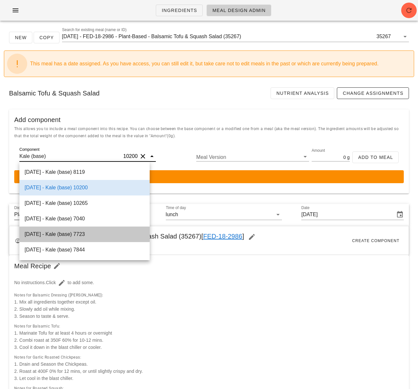
click at [102, 235] on div "2021-08-10 - Kale (base) 7723" at bounding box center [84, 234] width 130 height 16
type input "45"
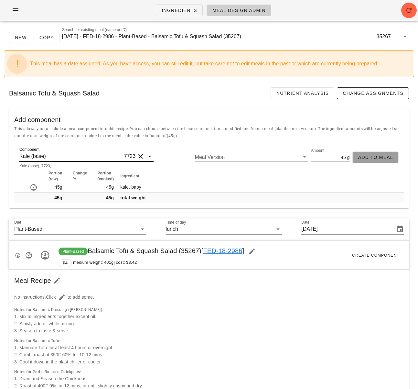
click at [372, 158] on span "Add to Meal" at bounding box center [375, 157] width 35 height 5
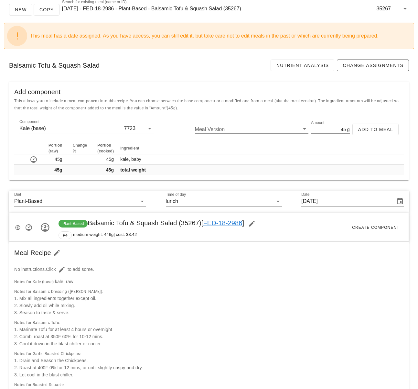
scroll to position [39, 0]
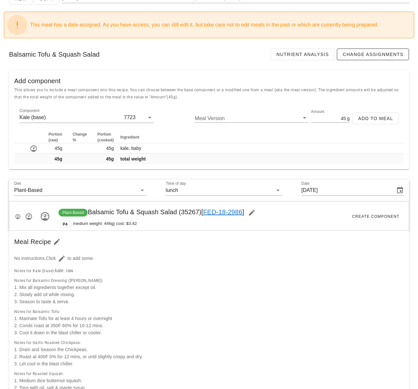
type input "0"
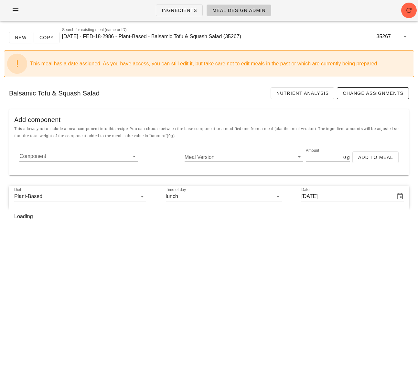
scroll to position [0, 0]
drag, startPoint x: 417, startPoint y: 91, endPoint x: 402, endPoint y: 165, distance: 74.9
click at [402, 165] on html "Ingredients Meal Design Admin New Copy Search for existing meal (name or ID) 20…" at bounding box center [209, 194] width 418 height 389
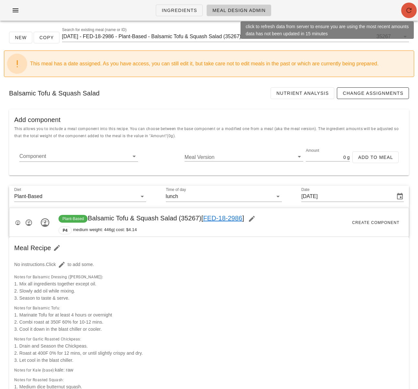
click at [409, 11] on icon "button" at bounding box center [409, 10] width 8 height 8
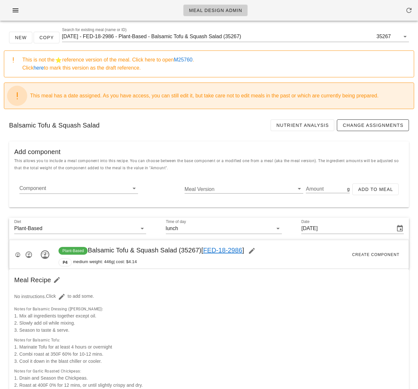
click at [190, 59] on link "M25760" at bounding box center [183, 60] width 19 height 6
type input "[DATE]"
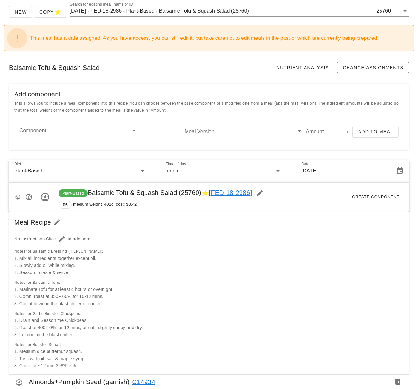
scroll to position [26, 0]
click at [60, 129] on input "Component" at bounding box center [73, 130] width 108 height 10
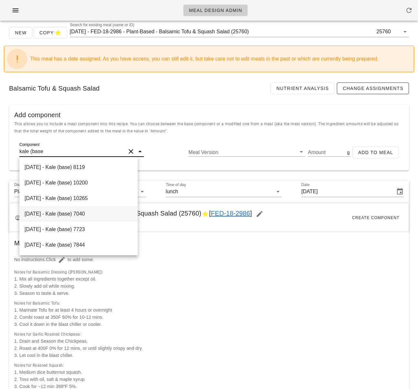
scroll to position [5, 0]
click at [90, 231] on div "[DATE] - Kale (base) 7723" at bounding box center [78, 229] width 118 height 16
type input "Kale (base)"
type input "45"
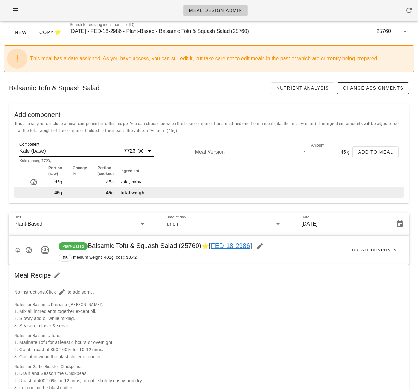
type input "Kale (base)"
click at [379, 151] on span "Add to Meal" at bounding box center [375, 151] width 35 height 5
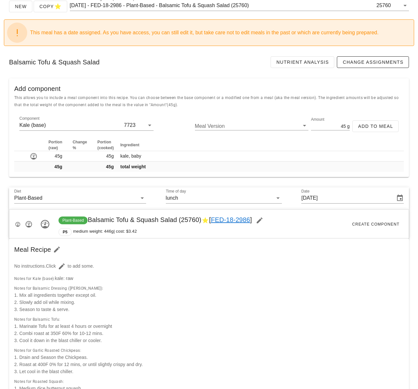
type input "0"
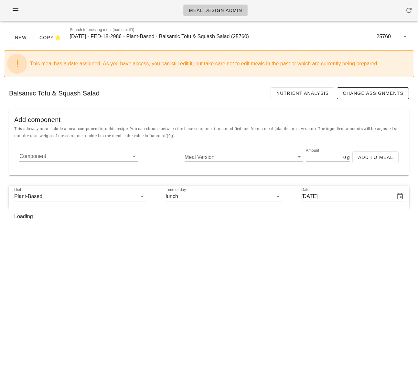
scroll to position [0, 0]
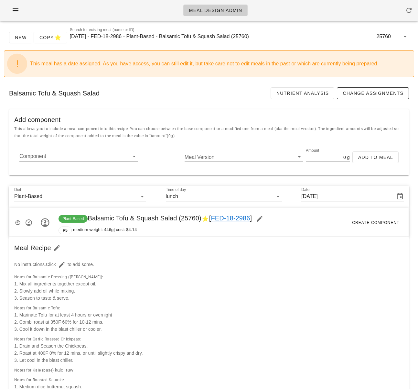
drag, startPoint x: 416, startPoint y: 80, endPoint x: 413, endPoint y: 156, distance: 76.4
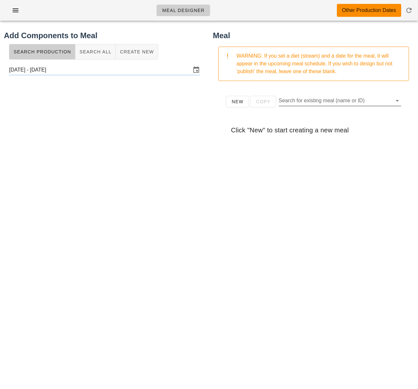
click at [320, 103] on input "Search for existing meal (name or ID)" at bounding box center [335, 100] width 112 height 10
paste input "Baked Vegan Rigatoni"
type input "Baked Vegan Rigatoni"
click at [198, 112] on div at bounding box center [105, 207] width 202 height 259
click at [243, 101] on span "New" at bounding box center [238, 101] width 12 height 5
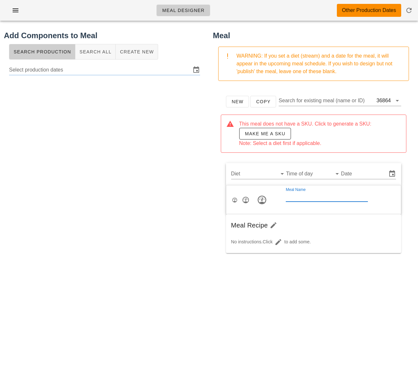
click at [302, 196] on div "Meal Name" at bounding box center [327, 196] width 82 height 10
paste input "Baked Vegan Rigatoni"
type input "Baked Vegan Rigatoni"
click at [250, 169] on input "Diet" at bounding box center [253, 174] width 45 height 10
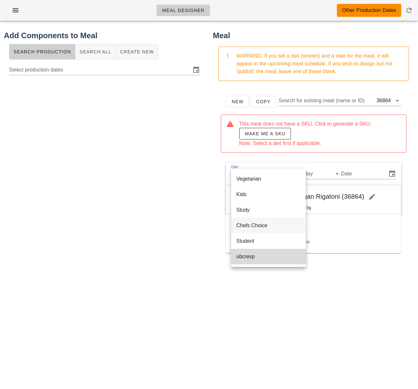
scroll to position [108, 0]
click at [259, 227] on div "Chefs Choice" at bounding box center [269, 226] width 64 height 6
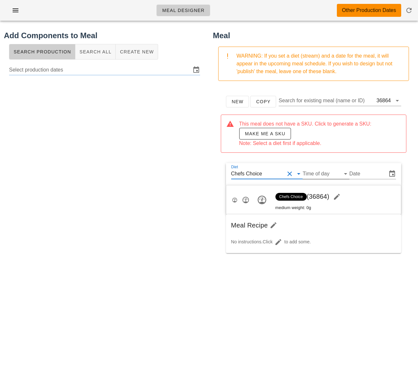
click at [325, 175] on input "Time of day" at bounding box center [321, 174] width 36 height 10
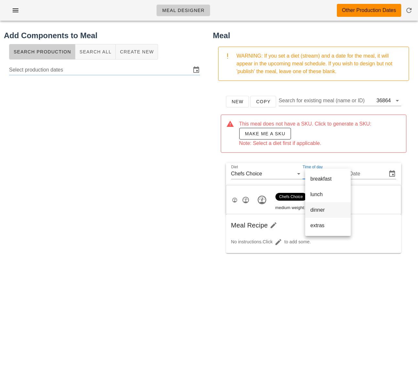
click at [324, 208] on div "dinner" at bounding box center [328, 210] width 35 height 6
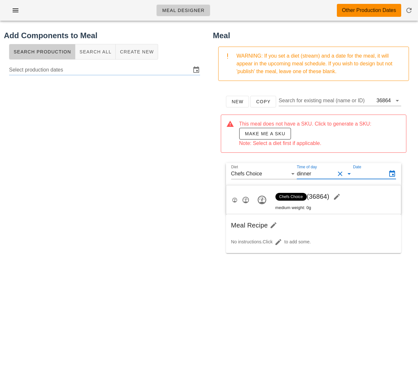
click at [360, 173] on div "Date" at bounding box center [369, 174] width 33 height 10
click at [363, 174] on input "Date" at bounding box center [369, 174] width 33 height 10
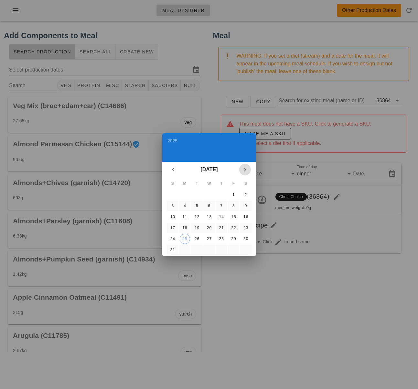
click at [247, 168] on icon "Next month" at bounding box center [245, 170] width 8 height 8
click at [171, 204] on div "7" at bounding box center [172, 206] width 10 height 5
type input "[DATE]"
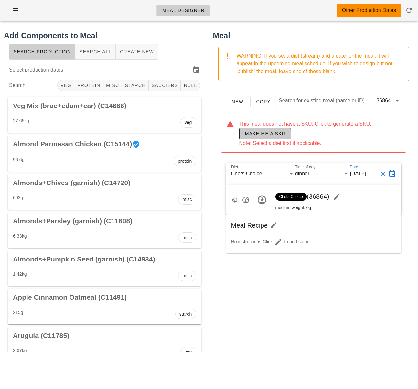
click at [258, 133] on span "Make me a SKU" at bounding box center [265, 133] width 41 height 5
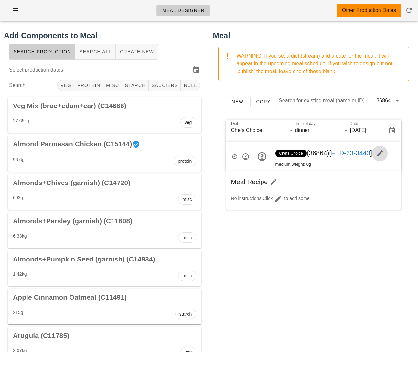
click at [384, 155] on icon "button" at bounding box center [380, 153] width 8 height 8
click at [304, 152] on input "Meal Name" at bounding box center [327, 153] width 82 height 10
paste input "Baked Vegan Rigatoni"
type input "Baked Vegan Rigatoni"
click at [408, 149] on div "New Copy Search for existing meal (name or ID) 36864 Diet Chefs Choice Time of …" at bounding box center [314, 154] width 194 height 129
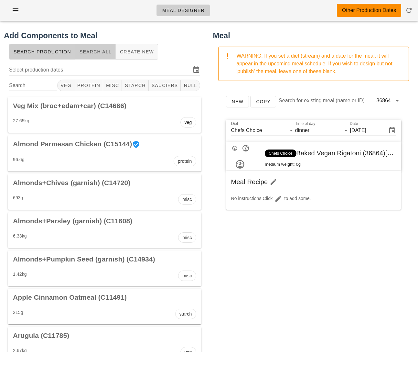
click at [90, 51] on span "Search All" at bounding box center [95, 51] width 32 height 5
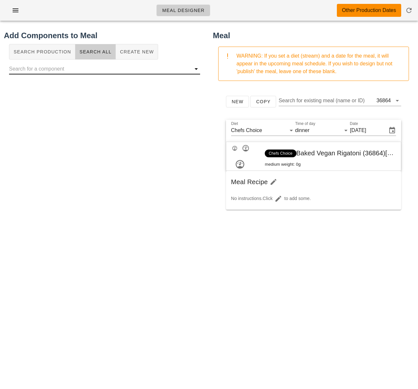
click at [85, 68] on input "text" at bounding box center [99, 69] width 181 height 10
paste input "Vegan Bolognese"
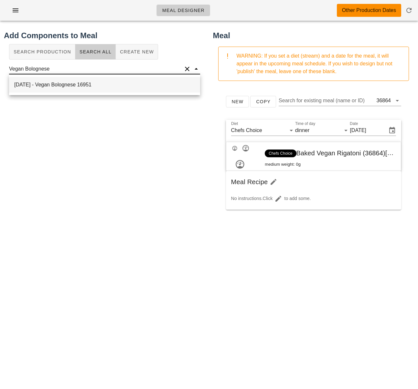
click at [86, 90] on div "2025-08-25 - Vegan Bolognese 16951" at bounding box center [104, 85] width 191 height 16
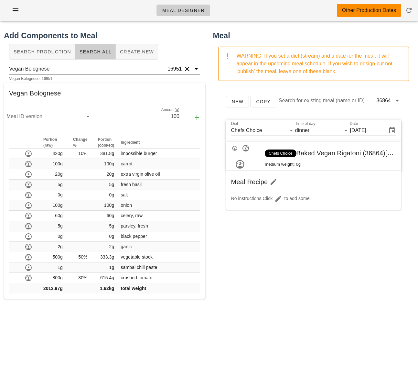
type input "Vegan Bolognese"
drag, startPoint x: 164, startPoint y: 117, endPoint x: 184, endPoint y: 117, distance: 19.7
click at [182, 117] on div "Meal ID version Amount(g) 100" at bounding box center [105, 118] width 202 height 28
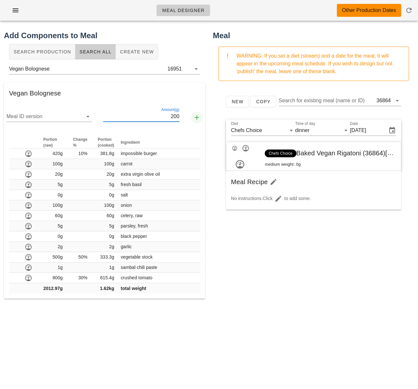
type input "200"
click at [198, 117] on icon "button" at bounding box center [197, 118] width 8 height 8
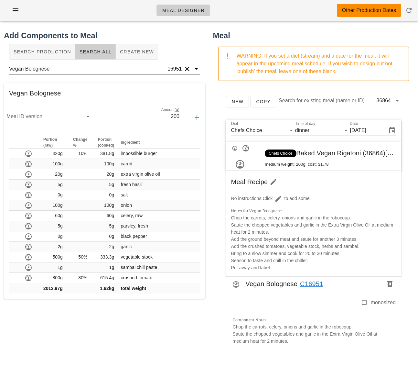
click at [115, 65] on input "Vegan Bolognese" at bounding box center [87, 69] width 157 height 10
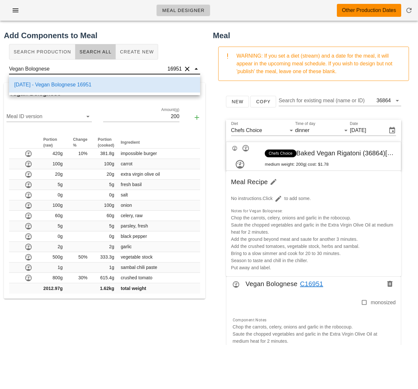
click at [188, 68] on button "Clear" at bounding box center [187, 69] width 8 height 8
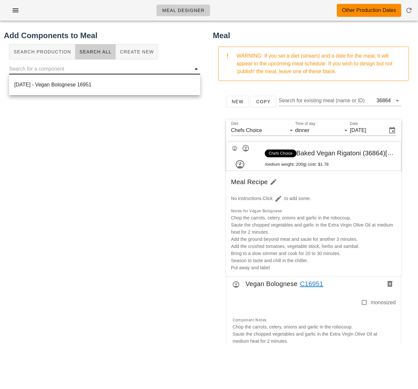
click at [151, 70] on input "text" at bounding box center [99, 69] width 181 height 10
paste input "Rigatoni Pasta"
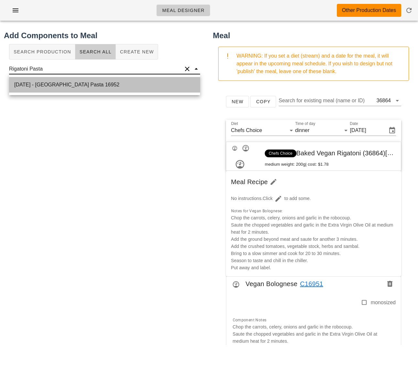
click at [143, 87] on div "2025-08-25 - Rigatoni Pasta 16952" at bounding box center [104, 85] width 191 height 16
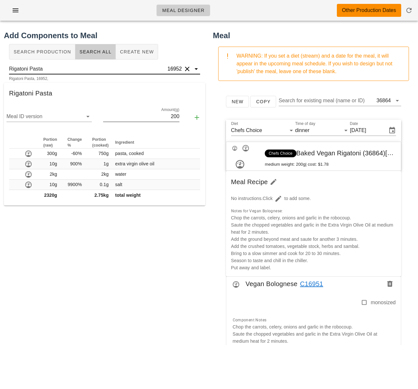
type input "Rigatoni Pasta"
drag, startPoint x: 163, startPoint y: 115, endPoint x: 188, endPoint y: 116, distance: 24.6
click at [187, 116] on div "Meal ID version Amount(g) 200" at bounding box center [105, 118] width 202 height 28
type input "100"
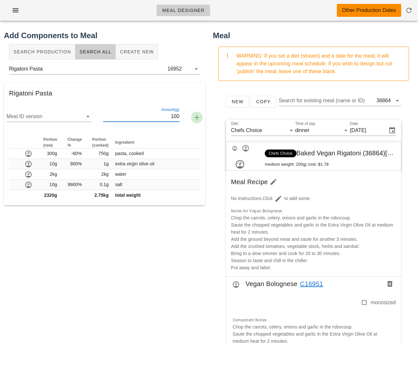
click at [195, 118] on icon "button" at bounding box center [197, 118] width 8 height 8
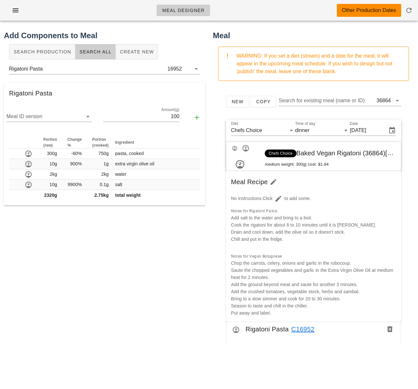
click at [157, 277] on div "Add Components to Meal Search Production Search All Create New Rigatoni Pasta 1…" at bounding box center [104, 187] width 209 height 323
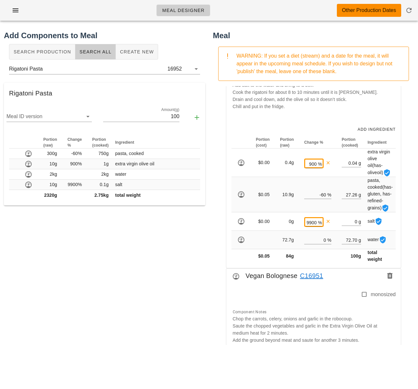
scroll to position [278, 0]
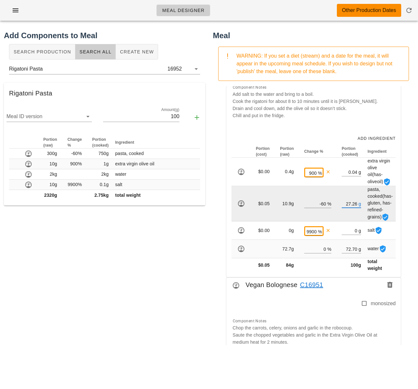
drag, startPoint x: 356, startPoint y: 227, endPoint x: 343, endPoint y: 227, distance: 13.3
click at [343, 208] on input "27.26" at bounding box center [350, 203] width 16 height 8
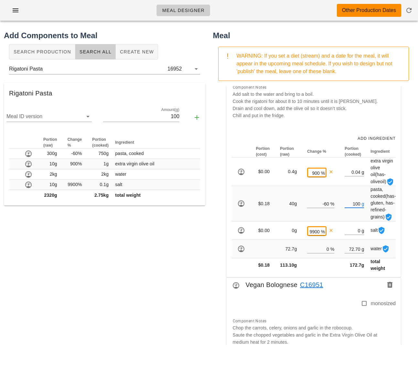
type input "100"
click at [170, 255] on div "Add Components to Meal Search Production Search All Create New Rigatoni Pasta 1…" at bounding box center [104, 187] width 209 height 323
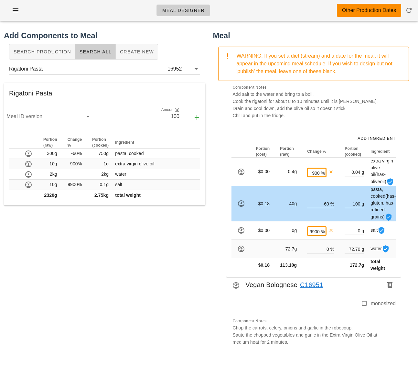
click at [170, 255] on div "Add Components to Meal Search Production Search All Create New Rigatoni Pasta 1…" at bounding box center [104, 187] width 209 height 323
click at [183, 284] on div "Add Components to Meal Search Production Search All Create New Rigatoni Pasta 1…" at bounding box center [104, 187] width 209 height 323
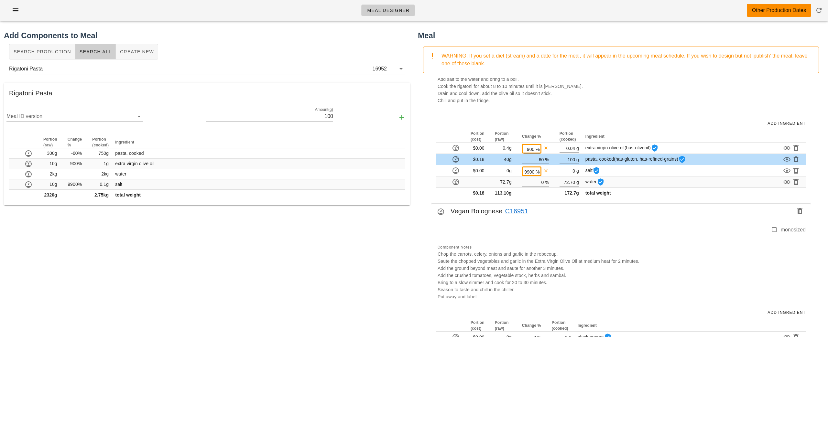
drag, startPoint x: 352, startPoint y: 314, endPoint x: 362, endPoint y: 307, distance: 12.8
click at [352, 314] on div "Add Components to Meal Search Production Search All Create New Rigatoni Pasta 1…" at bounding box center [207, 183] width 414 height 315
click at [418, 182] on icon "button" at bounding box center [787, 182] width 8 height 8
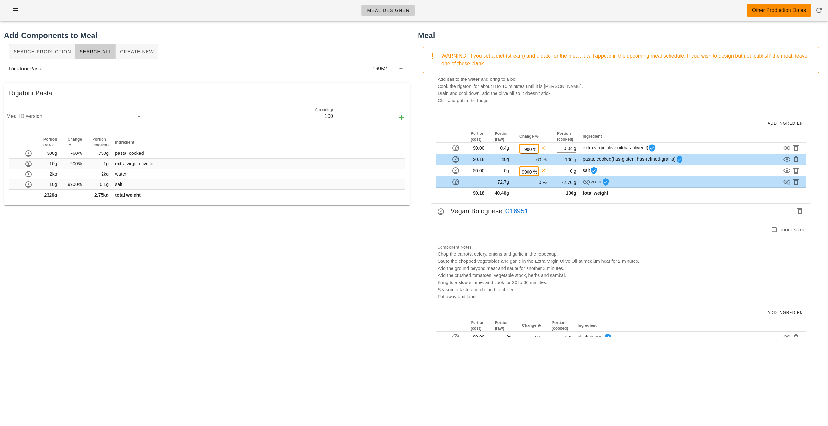
click at [364, 269] on div "Add Components to Meal Search Production Search All Create New Rigatoni Pasta 1…" at bounding box center [207, 183] width 414 height 315
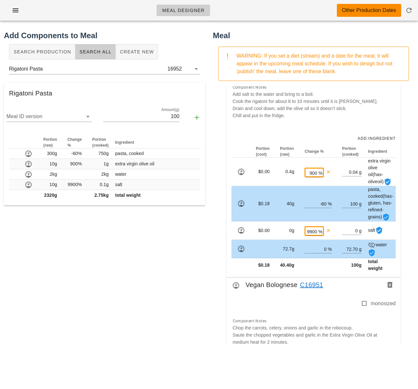
drag, startPoint x: 142, startPoint y: 248, endPoint x: 70, endPoint y: 246, distance: 71.9
click at [141, 248] on div "Add Components to Meal Search Production Search All Create New Rigatoni Pasta 1…" at bounding box center [104, 187] width 209 height 323
click at [78, 239] on div "Add Components to Meal Search Production Search All Create New Rigatoni Pasta 1…" at bounding box center [104, 187] width 209 height 323
click at [189, 71] on button "Clear" at bounding box center [187, 69] width 8 height 8
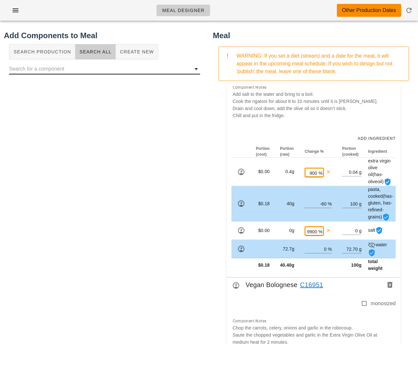
click at [143, 72] on input "text" at bounding box center [99, 69] width 181 height 10
click at [114, 71] on input "text" at bounding box center [99, 69] width 181 height 10
paste input "Baked Vegan Rigatoni"
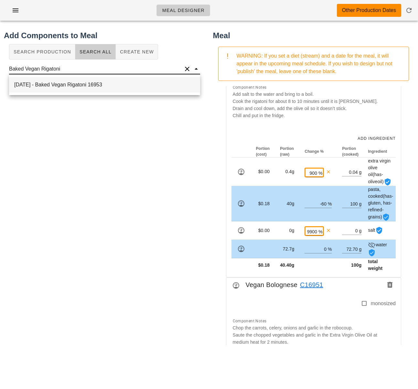
click at [92, 82] on div "2025-08-25 - Baked Vegan Rigatoni 16953" at bounding box center [104, 85] width 191 height 16
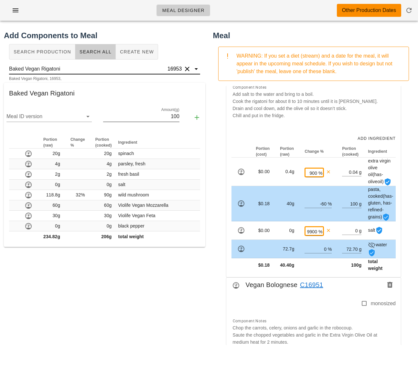
type input "Baked Vegan Rigatoni"
drag, startPoint x: 167, startPoint y: 118, endPoint x: 173, endPoint y: 118, distance: 6.5
click at [173, 118] on input "100" at bounding box center [141, 116] width 76 height 10
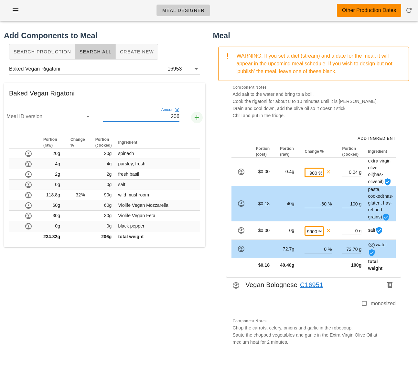
type input "206"
click at [198, 116] on icon "button" at bounding box center [197, 118] width 8 height 8
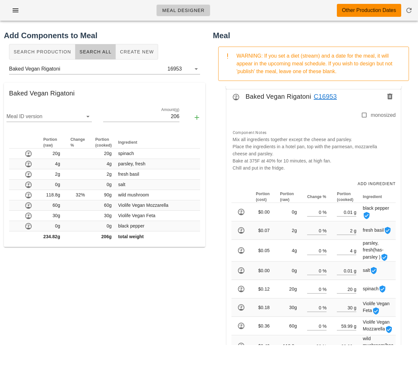
scroll to position [647, 0]
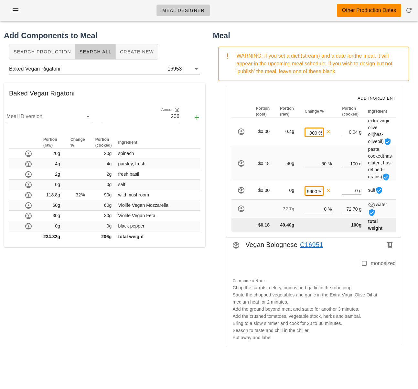
drag, startPoint x: 204, startPoint y: 313, endPoint x: 232, endPoint y: 306, distance: 29.0
click at [204, 313] on div "Add Components to Meal Search Production Search All Create New Baked Vegan Riga…" at bounding box center [104, 187] width 209 height 323
click at [414, 211] on div "New Copy Search for existing meal (name or ID) 36864 Diet Chefs Choice Time of …" at bounding box center [314, 215] width 202 height 259
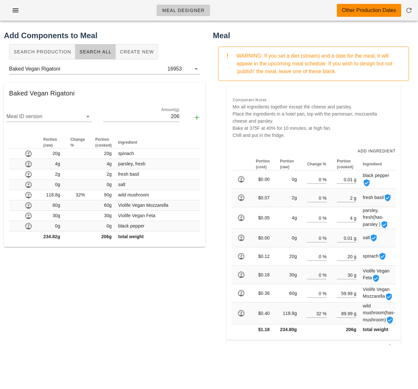
scroll to position [0, 0]
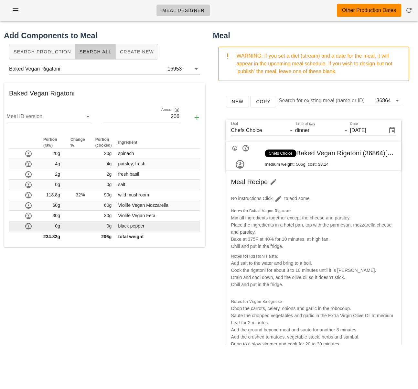
drag, startPoint x: 150, startPoint y: 308, endPoint x: 171, endPoint y: 227, distance: 82.9
click at [149, 308] on div "Add Components to Meal Search Production Search All Create New Baked Vegan Riga…" at bounding box center [104, 187] width 209 height 323
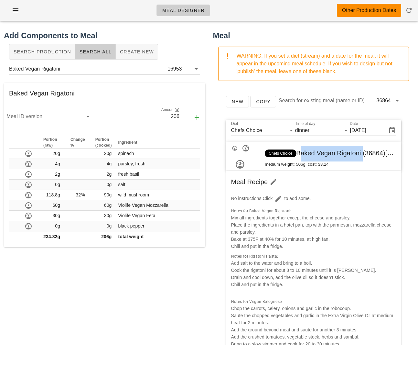
drag, startPoint x: 298, startPoint y: 154, endPoint x: 362, endPoint y: 154, distance: 64.4
click at [362, 154] on span "Chefs Choice Baked Vegan Rigatoni (36864) [ FED-23-3443 ]" at bounding box center [354, 152] width 179 height 7
copy span "Baked Vegan Rigatoni"
drag, startPoint x: 37, startPoint y: 7, endPoint x: 18, endPoint y: 10, distance: 18.7
click at [37, 7] on div "Meal Designer Other Production Dates" at bounding box center [209, 10] width 418 height 21
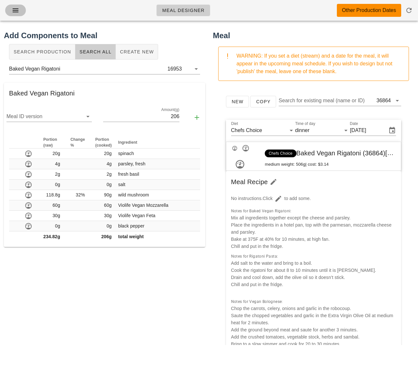
click at [16, 11] on icon "button" at bounding box center [16, 10] width 8 height 8
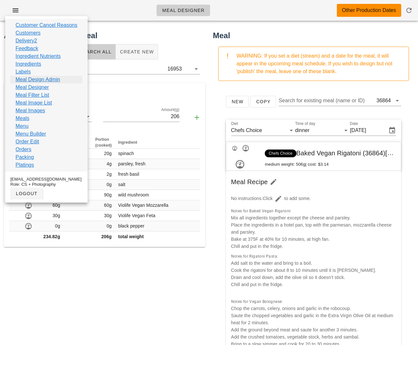
click at [40, 78] on link "Meal Design Admin" at bounding box center [38, 80] width 45 height 8
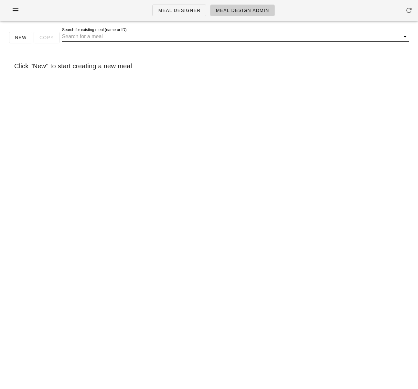
click at [151, 39] on input "Search for existing meal (name or ID)" at bounding box center [230, 36] width 337 height 10
paste input "Baked Vegan Rigatoni"
type input "Baked Vegan Rigatoni"
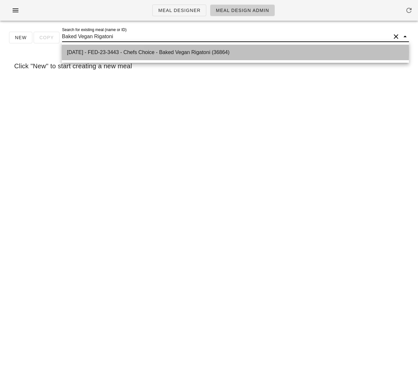
click at [140, 52] on div "2025-09-07 - FED-23-3443 - Chefs Choice - Baked Vegan Rigatoni (36864)" at bounding box center [235, 52] width 337 height 6
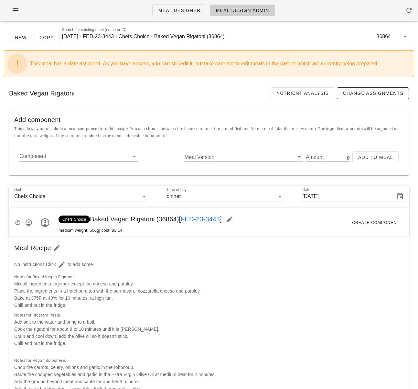
click at [197, 275] on div "Notes for Baked Vegan Rigatoni: Mix all ingredients together except the cheese …" at bounding box center [209, 291] width 392 height 38
click at [222, 35] on input "2025-09-07 - FED-23-3443 - Chefs Choice - Baked Vegan Rigatoni (36864)" at bounding box center [219, 36] width 314 height 10
click at [219, 37] on input "2025-09-07 - FED-23-3443 - Chefs Choice - Baked Vegan Rigatoni (36864)" at bounding box center [219, 36] width 314 height 10
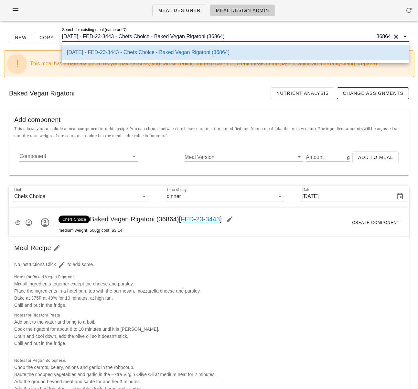
scroll to position [0, 0]
drag, startPoint x: 216, startPoint y: 38, endPoint x: 231, endPoint y: 37, distance: 14.6
click at [231, 37] on input "2025-09-07 - FED-23-3443 - Chefs Choice - Baked Vegan Rigatoni (36864)" at bounding box center [219, 36] width 314 height 10
click at [22, 7] on button "button" at bounding box center [15, 11] width 21 height 12
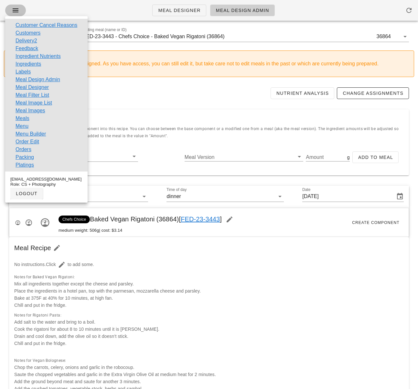
click at [16, 10] on icon "button" at bounding box center [16, 10] width 8 height 8
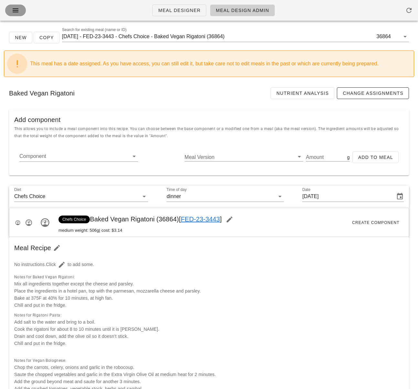
click at [18, 10] on icon "button" at bounding box center [16, 10] width 8 height 8
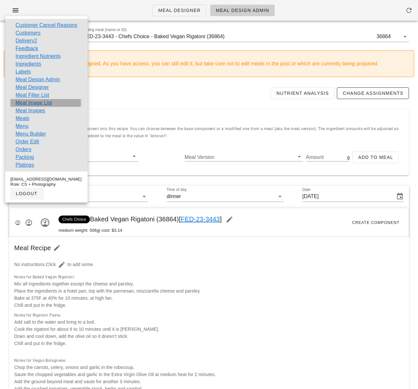
click at [46, 103] on link "Meal Image List" at bounding box center [34, 103] width 37 height 8
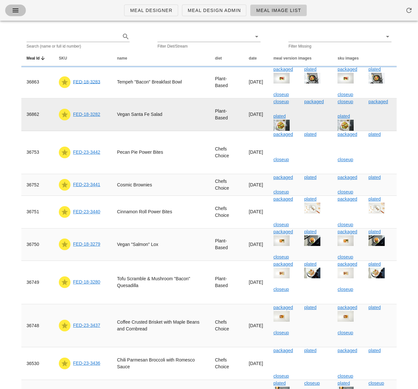
click at [12, 7] on icon "button" at bounding box center [16, 10] width 8 height 8
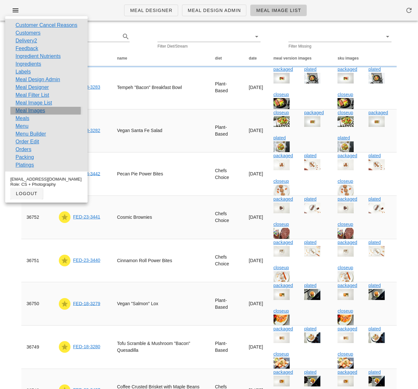
click at [28, 111] on link "Meal Images" at bounding box center [31, 111] width 30 height 8
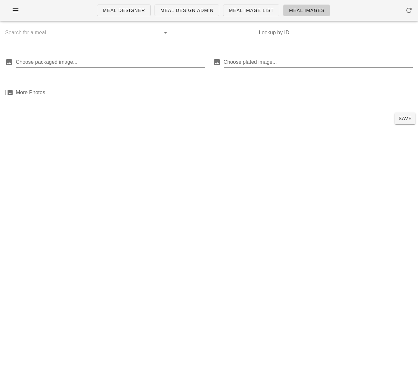
click at [72, 36] on input "text" at bounding box center [82, 33] width 154 height 10
click at [270, 32] on input "Lookup by ID" at bounding box center [336, 33] width 154 height 10
paste input "36864"
type input "36864"
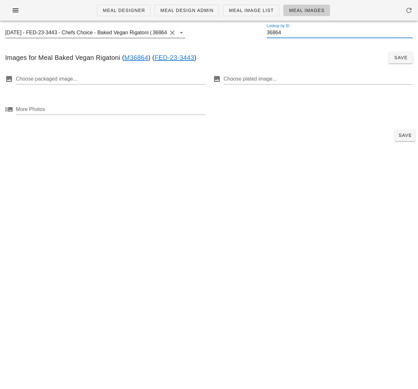
drag, startPoint x: 118, startPoint y: 33, endPoint x: 110, endPoint y: 34, distance: 7.8
click at [117, 33] on input "2025-09-07 - FED-23-3443 - Chefs Choice - Baked Vegan Rigatoni (36864)" at bounding box center [78, 33] width 146 height 10
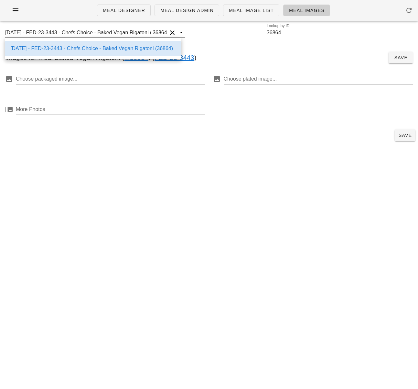
click at [100, 33] on input "2025-09-07 - FED-23-3443 - Chefs Choice - Baked Vegan Rigatoni (36864)" at bounding box center [78, 33] width 146 height 10
drag, startPoint x: 71, startPoint y: 32, endPoint x: 208, endPoint y: 31, distance: 136.9
click at [208, 31] on div "2025-09-07 - FED-23-3443 - Chefs Choice - Baked Vegan Rigatoni (36864) 36864 Ba…" at bounding box center [209, 36] width 418 height 21
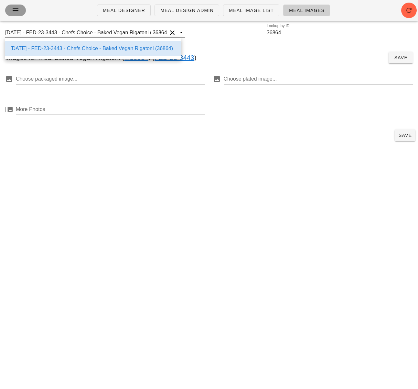
click at [16, 11] on icon "button" at bounding box center [16, 10] width 8 height 8
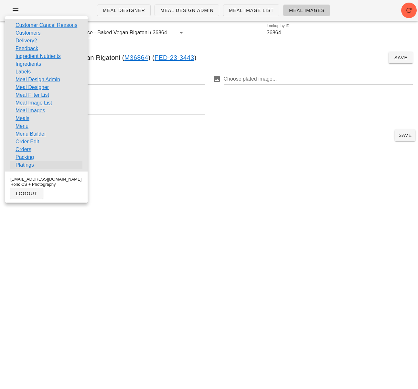
click at [30, 162] on link "Platings" at bounding box center [25, 165] width 18 height 8
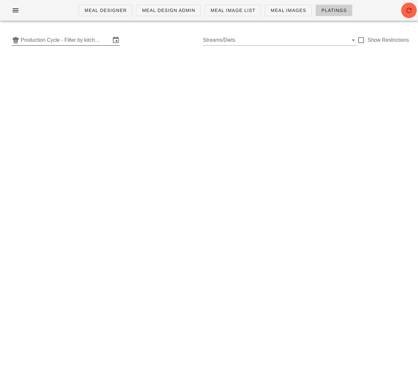
click at [64, 36] on input "Production Cycle - Filter by kitchen production schedules" at bounding box center [66, 40] width 90 height 10
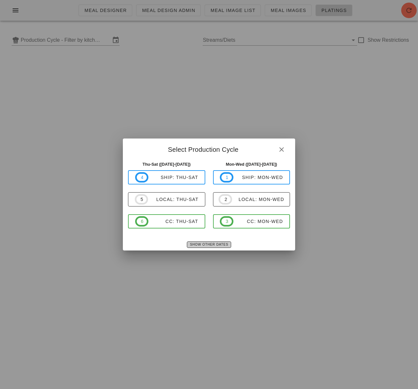
click at [200, 244] on span "Show Other Dates" at bounding box center [209, 245] width 39 height 4
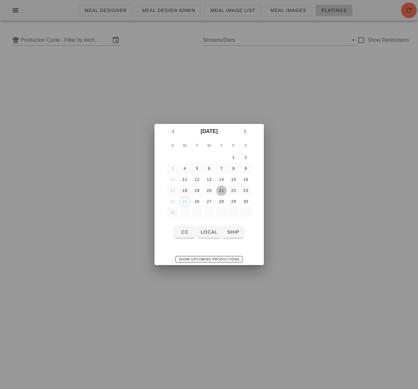
click at [225, 190] on div "21" at bounding box center [221, 190] width 10 height 5
click at [207, 234] on span "local" at bounding box center [209, 231] width 17 height 5
type input "local: Thu-Sat (Aug 21-Aug 23)"
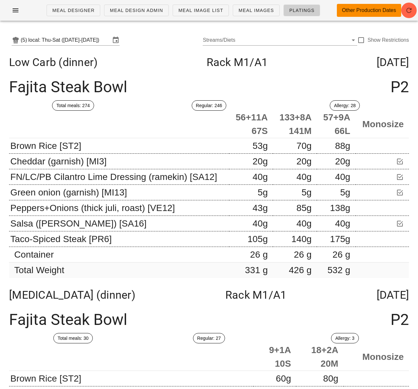
click at [129, 70] on div "Low Carb (dinner) Rack M1 /A1 Thursday Aug 21" at bounding box center [209, 61] width 411 height 23
click at [135, 69] on div "Low Carb (dinner) Rack M1 /A1 Thursday Aug 21" at bounding box center [209, 61] width 411 height 23
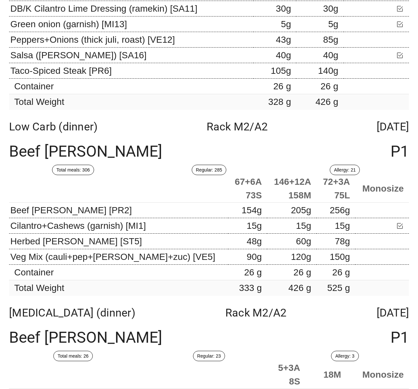
scroll to position [402, 0]
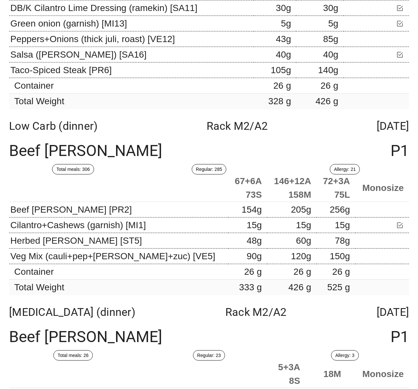
click at [300, 317] on div "Diabetes (dinner) Rack M2 /A2 Friday Aug 22" at bounding box center [209, 311] width 411 height 23
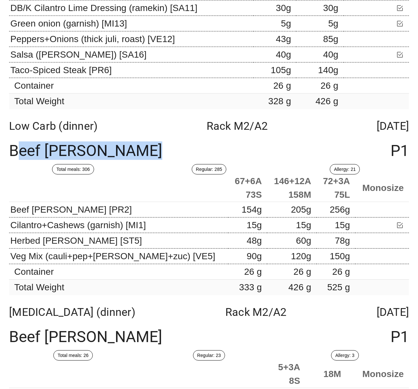
drag, startPoint x: 142, startPoint y: 151, endPoint x: 11, endPoint y: 152, distance: 130.7
click at [10, 152] on div "Beef Masala Curry P1" at bounding box center [209, 151] width 411 height 27
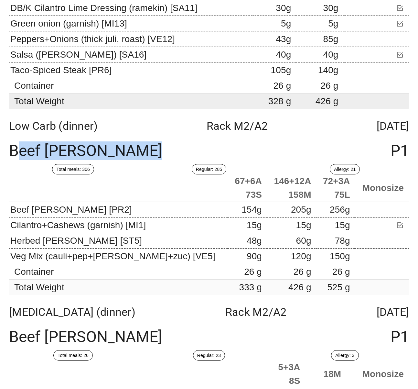
copy div "Beef Masala Curry"
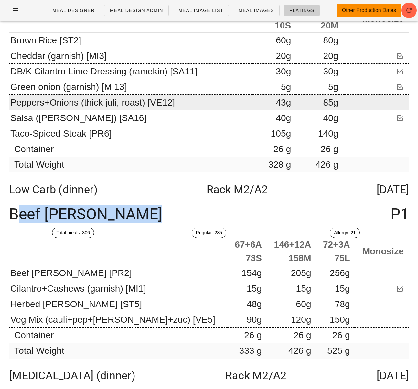
scroll to position [337, 0]
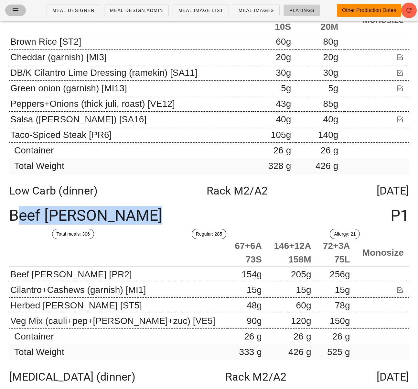
click at [17, 10] on icon "button" at bounding box center [16, 10] width 8 height 8
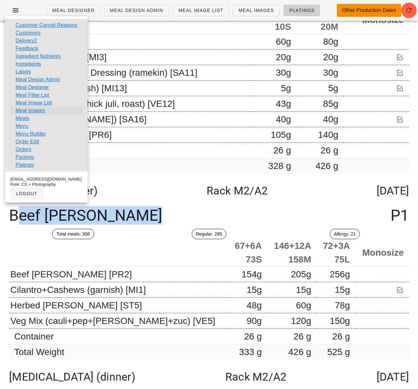
click at [35, 111] on link "Meal Images" at bounding box center [31, 111] width 30 height 8
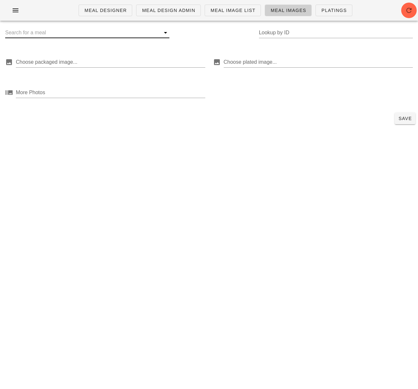
click at [54, 36] on input "text" at bounding box center [82, 33] width 154 height 10
paste input "Beef Masala Curry"
type input "Beef Masala Curry"
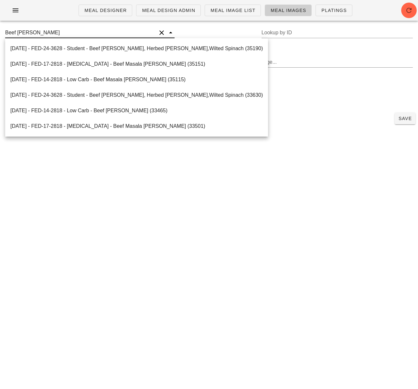
click at [134, 79] on div "2025-08-22 - FED-14-2818 - Low Carb - Beef Masala Curry (35115)" at bounding box center [136, 79] width 253 height 6
type input "35115"
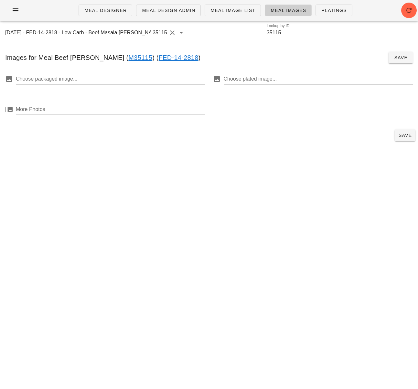
click at [109, 36] on input "2025-08-22 - FED-14-2818 - Low Carb - Beef Masala Curry (35115)" at bounding box center [78, 33] width 146 height 10
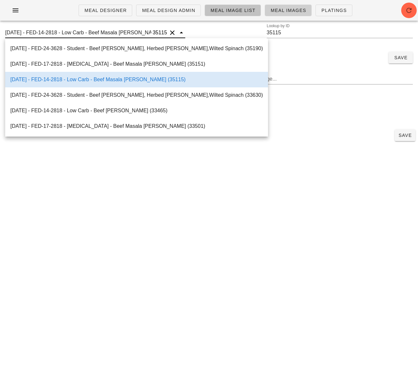
click at [246, 11] on span "Meal Image List" at bounding box center [232, 10] width 45 height 5
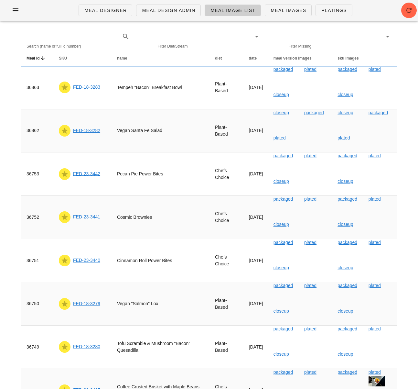
click at [94, 33] on input "text" at bounding box center [73, 36] width 93 height 10
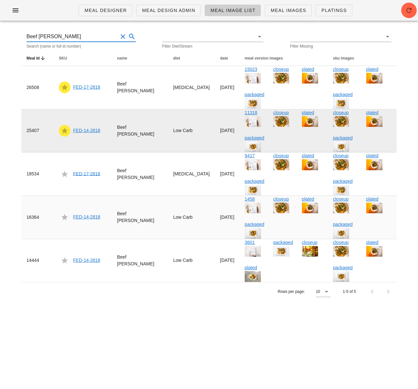
type input "Beef Masala Curry"
click at [90, 131] on link "FED-14-2818" at bounding box center [86, 130] width 27 height 5
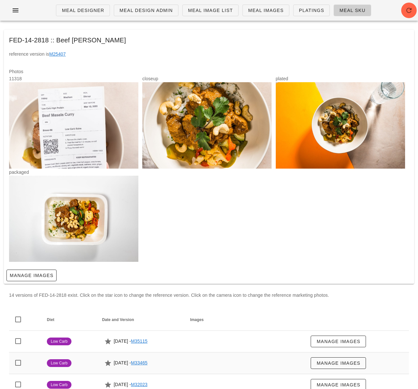
click at [84, 219] on div at bounding box center [73, 219] width 129 height 86
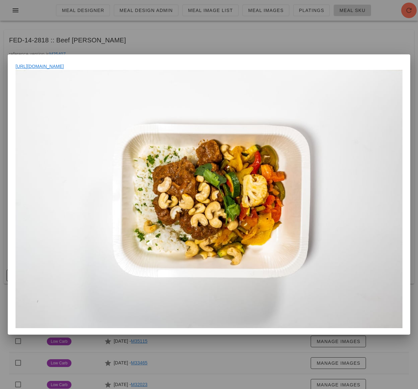
click at [330, 48] on div at bounding box center [209, 194] width 418 height 389
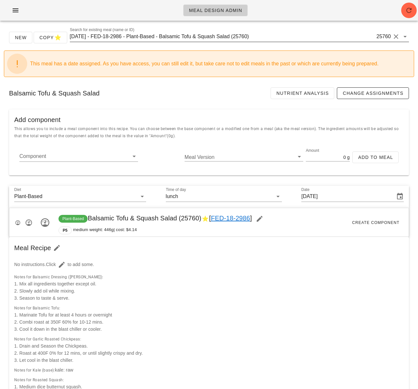
click at [164, 36] on input "[DATE] - FED-18-2986 - Plant-Based - Balsamic Tofu & Squash Salad (25760)" at bounding box center [223, 36] width 306 height 10
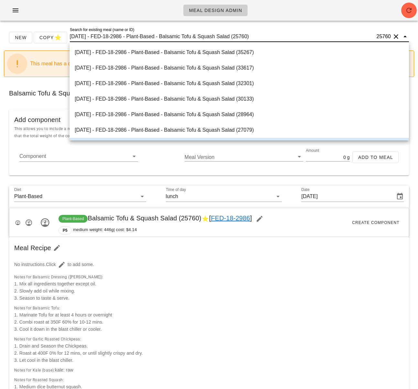
click at [164, 36] on input "[DATE] - FED-18-2986 - Plant-Based - Balsamic Tofu & Squash Salad (25760)" at bounding box center [223, 36] width 306 height 10
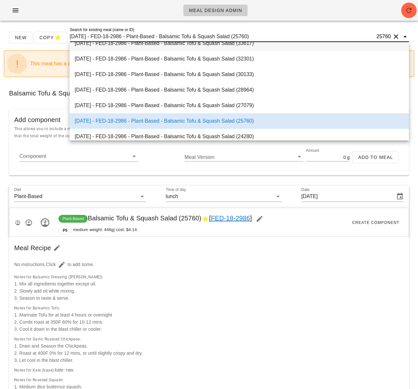
paste input "Chefs Choice - Baked Vegan Rigatoni (36864"
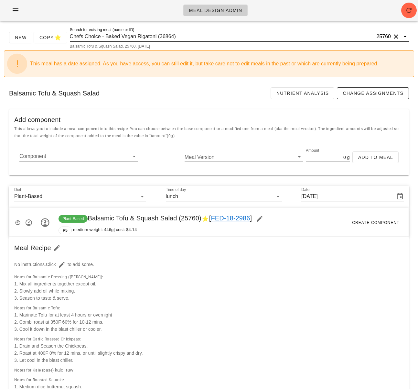
drag, startPoint x: 135, startPoint y: 31, endPoint x: 113, endPoint y: 35, distance: 22.0
click at [135, 31] on input "Chefs Choice - Baked Vegan Rigatoni (36864)" at bounding box center [223, 36] width 306 height 10
drag, startPoint x: 105, startPoint y: 37, endPoint x: 41, endPoint y: 30, distance: 64.4
click at [40, 30] on div "New Copy Search for existing meal (name or ID) Chefs Choice - Baked Vegan Rigat…" at bounding box center [209, 40] width 411 height 21
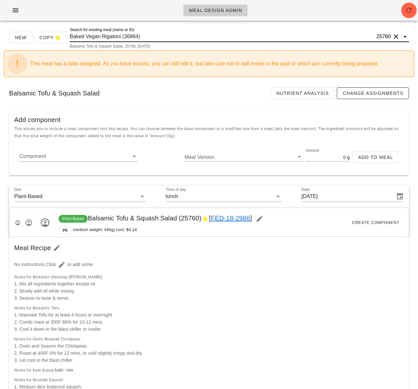
drag, startPoint x: 148, startPoint y: 37, endPoint x: 124, endPoint y: 38, distance: 23.3
click at [125, 38] on input "Baked Vegan Rigatoni (36864)" at bounding box center [223, 36] width 306 height 10
type input "Baked Vegan Rigatoni"
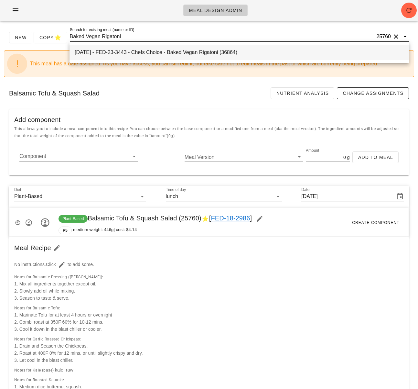
click at [202, 49] on div "[DATE] - FED-23-3443 - Chefs Choice - Baked Vegan Rigatoni (36864)" at bounding box center [239, 52] width 329 height 14
type input "[DATE]"
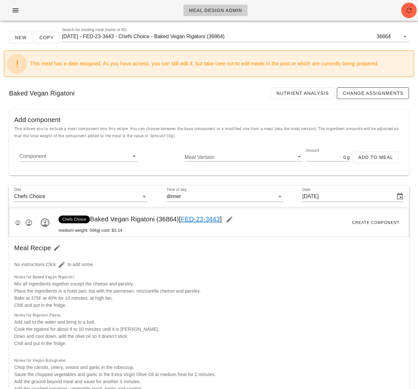
click at [150, 312] on div "Notes for Rigatoni Pasta: Add salt to the water and bring to a boil. Cook the r…" at bounding box center [209, 332] width 392 height 45
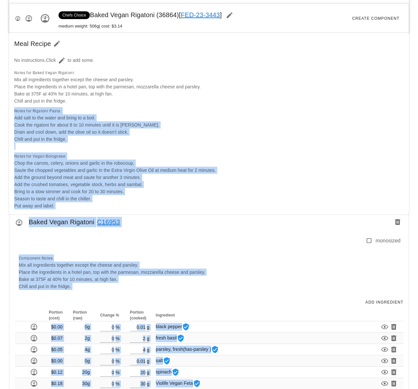
scroll to position [635, 0]
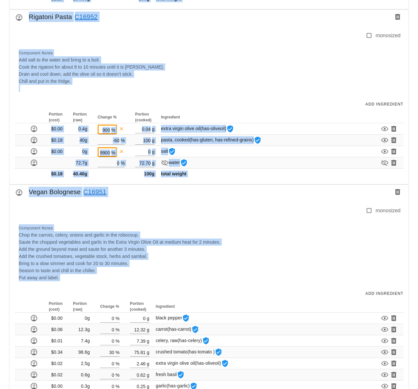
drag, startPoint x: 111, startPoint y: 312, endPoint x: 121, endPoint y: 387, distance: 75.2
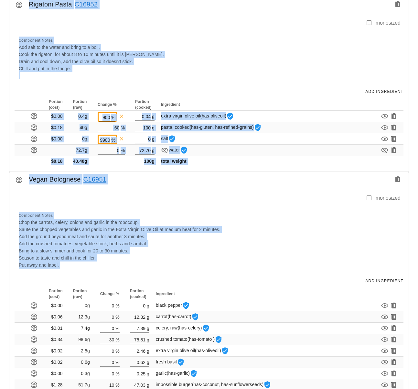
click at [263, 210] on div "Component Notes Chop the carrots, celery, onions and garlic in the robocoup. Sa…" at bounding box center [208, 240] width 386 height 65
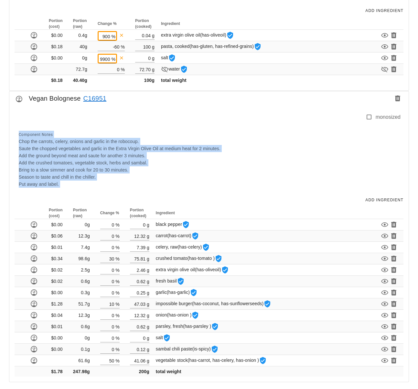
scroll to position [718, 0]
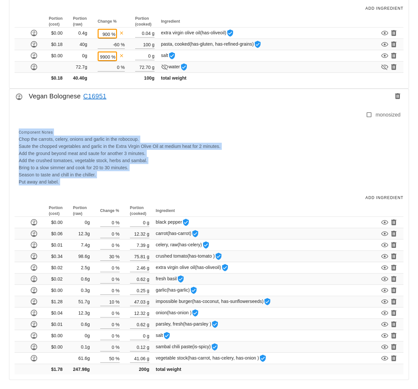
drag, startPoint x: 210, startPoint y: 215, endPoint x: 217, endPoint y: 388, distance: 172.6
click at [222, 178] on div "Component Notes Chop the carrots, celery, onions and garlic in the robocoup. Sa…" at bounding box center [208, 157] width 386 height 65
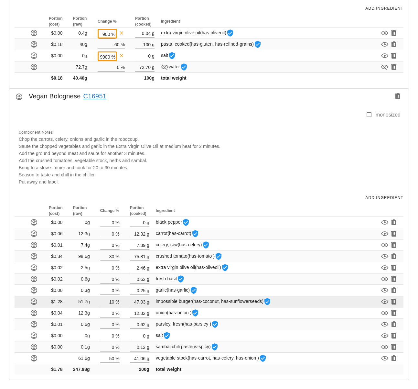
click at [173, 303] on span "impossible burger (has-coconut, has-sunflowerseeds)" at bounding box center [214, 301] width 116 height 5
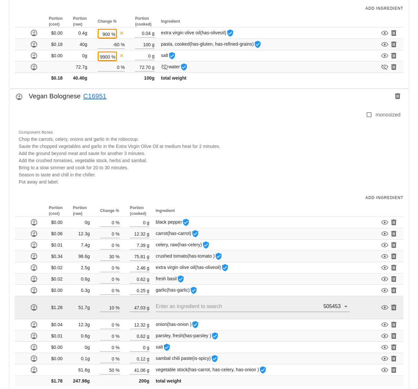
click at [242, 168] on div "Component Notes Chop the carrots, celery, onions and garlic in the robocoup. Sa…" at bounding box center [208, 157] width 386 height 65
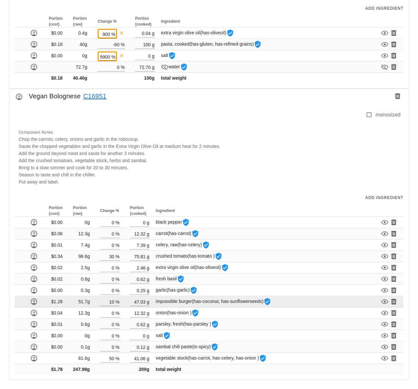
drag, startPoint x: 156, startPoint y: 302, endPoint x: 193, endPoint y: 304, distance: 37.9
click at [193, 304] on td "impossible burger (has-coconut, has-sunflowerseeds)" at bounding box center [256, 301] width 202 height 11
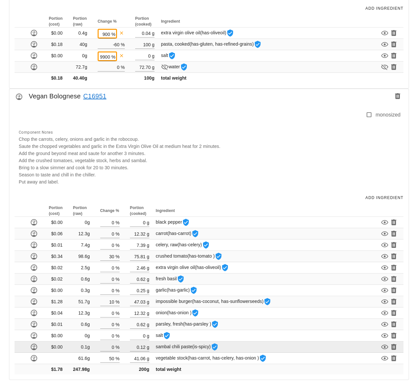
copy span "impossible burger"
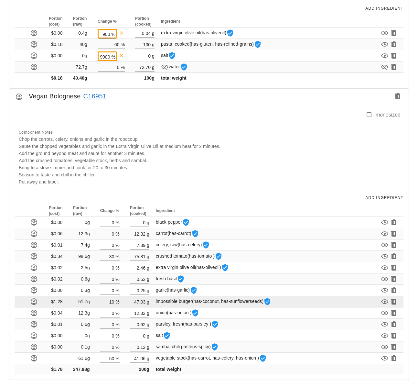
click at [216, 304] on span "(has-coconut, has-sunflowerseeds)" at bounding box center [228, 301] width 72 height 5
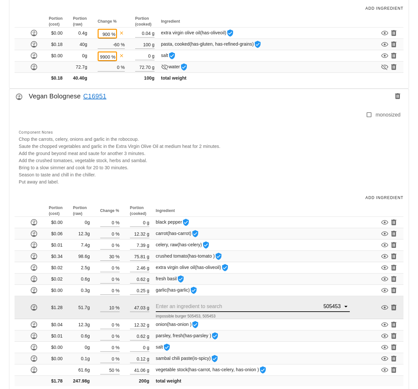
drag, startPoint x: 321, startPoint y: 306, endPoint x: 342, endPoint y: 307, distance: 21.4
click at [342, 307] on div "505453" at bounding box center [253, 306] width 194 height 10
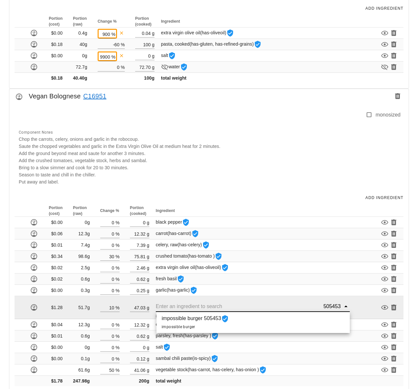
drag, startPoint x: 338, startPoint y: 307, endPoint x: 326, endPoint y: 306, distance: 12.3
click at [326, 306] on div "505453" at bounding box center [331, 306] width 18 height 6
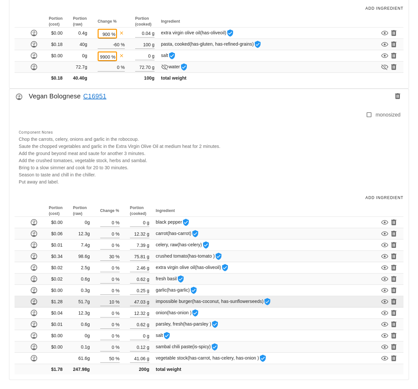
click at [233, 300] on span "(has-coconut, has-sunflowerseeds)" at bounding box center [228, 301] width 72 height 5
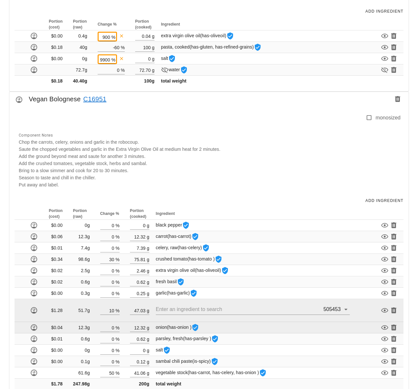
scroll to position [715, 0]
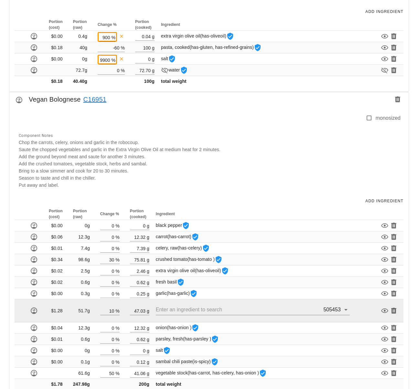
click at [207, 166] on div "Component Notes Chop the carrots, celery, onions and garlic in the robocoup. Sa…" at bounding box center [208, 160] width 386 height 65
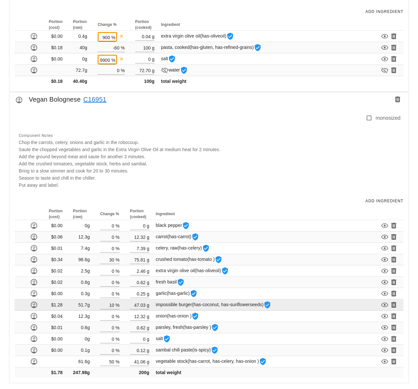
click at [227, 171] on div "Component Notes Chop the carrots, celery, onions and garlic in the robocoup. Sa…" at bounding box center [208, 160] width 386 height 65
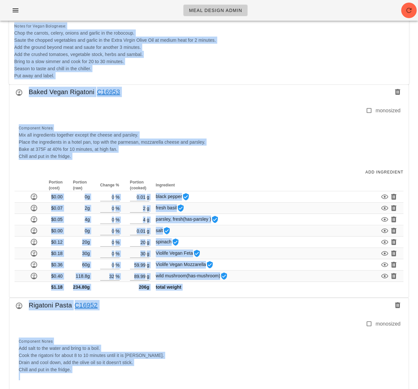
scroll to position [216, 0]
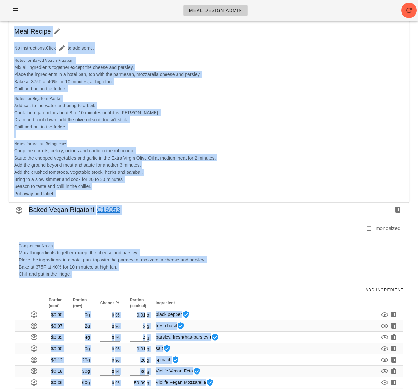
drag, startPoint x: 295, startPoint y: 171, endPoint x: 235, endPoint y: -14, distance: 194.7
click at [235, 0] on html "Meal Design Admin New Copy Search for existing meal (name or ID) 2025-09-07 - F…" at bounding box center [209, 337] width 418 height 1107
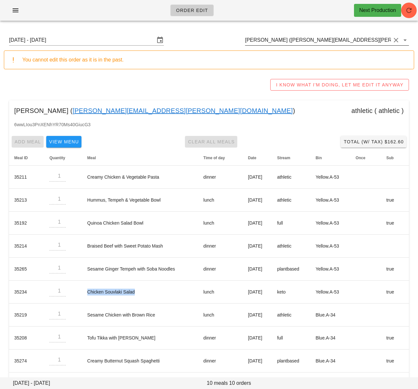
click at [266, 42] on input "[PERSON_NAME] ([PERSON_NAME][EMAIL_ADDRESS][PERSON_NAME][DOMAIN_NAME])" at bounding box center [318, 40] width 146 height 10
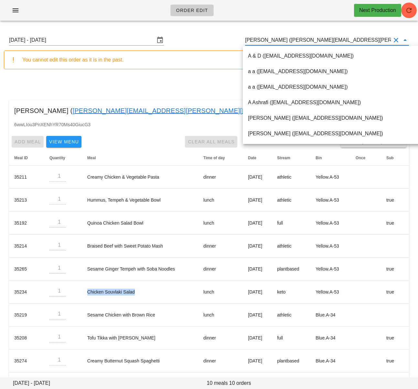
click at [266, 42] on input "[PERSON_NAME] ([PERSON_NAME][EMAIL_ADDRESS][PERSON_NAME][DOMAIN_NAME])" at bounding box center [318, 40] width 146 height 10
paste input "[EMAIL_ADDRESS][DOMAIN_NAME]"
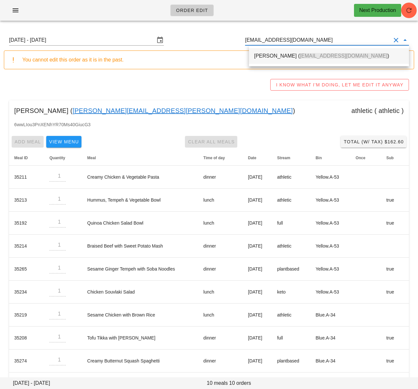
click at [265, 53] on div "[PERSON_NAME] ( [EMAIL_ADDRESS][DOMAIN_NAME] )" at bounding box center [329, 56] width 150 height 6
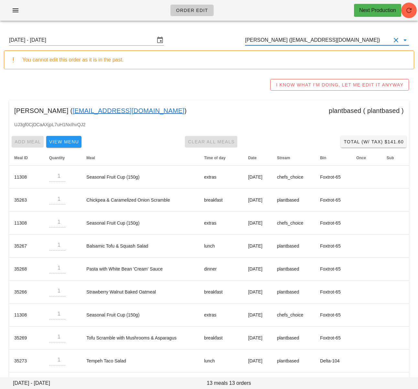
type input "[PERSON_NAME] ([EMAIL_ADDRESS][DOMAIN_NAME])"
click at [226, 82] on div "I KNOW WHAT I'M DOING, LET ME EDIT IT ANYWAY" at bounding box center [209, 84] width 411 height 21
